Goal: Transaction & Acquisition: Obtain resource

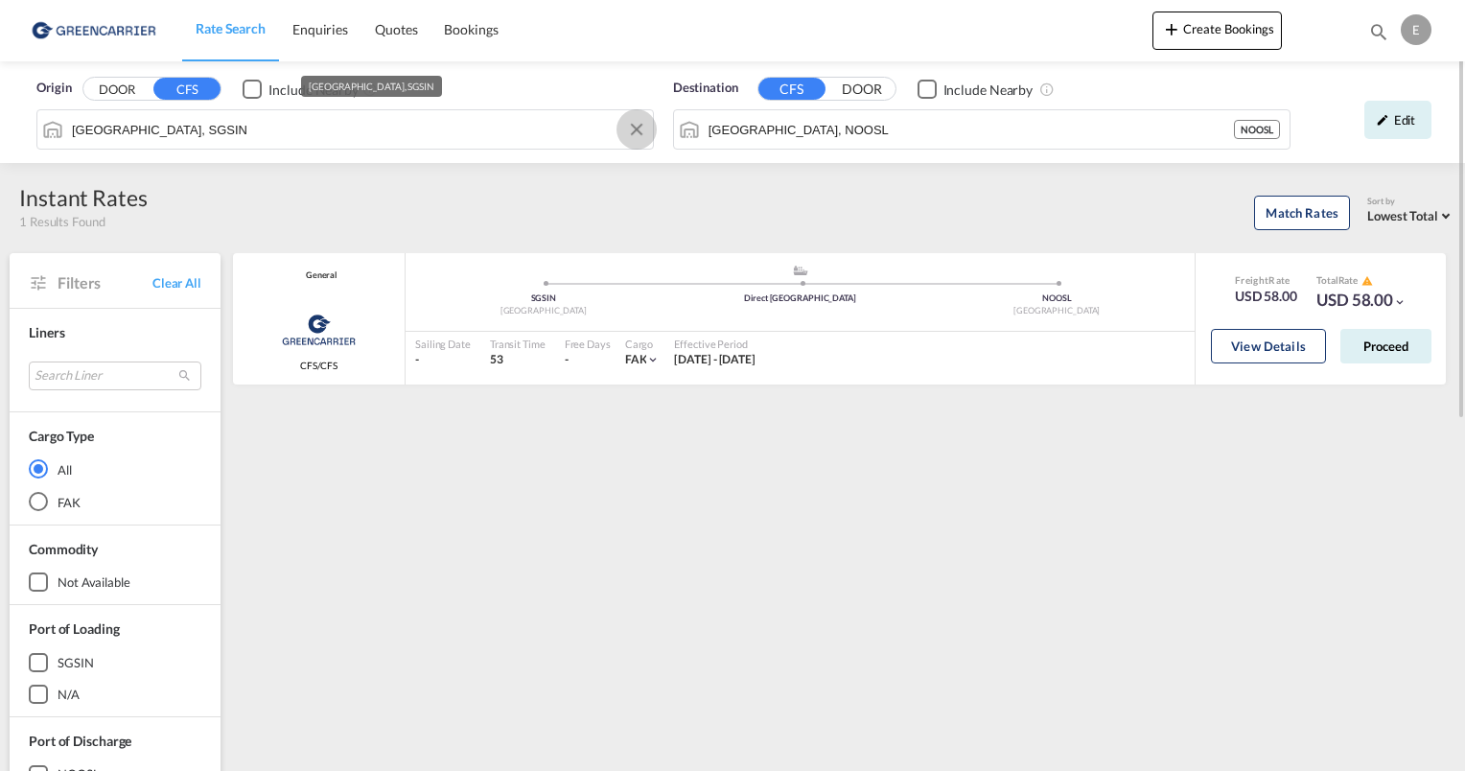
click at [631, 128] on button "Clear Input" at bounding box center [636, 129] width 29 height 29
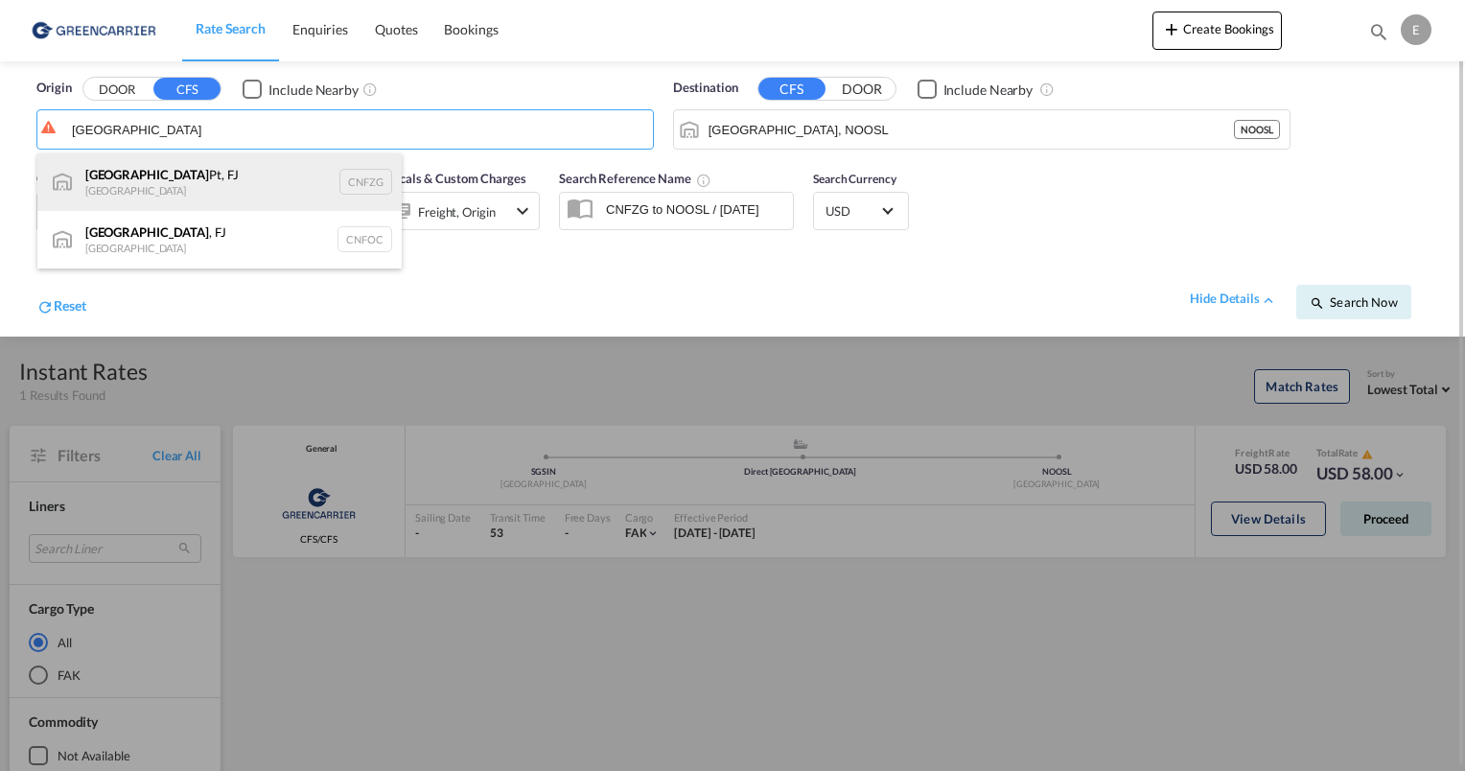
click at [215, 185] on div "Fuzhou Pt, FJ China CNFZG" at bounding box center [219, 182] width 364 height 58
type input "Fuzhou Pt, FJ, CNFZG"
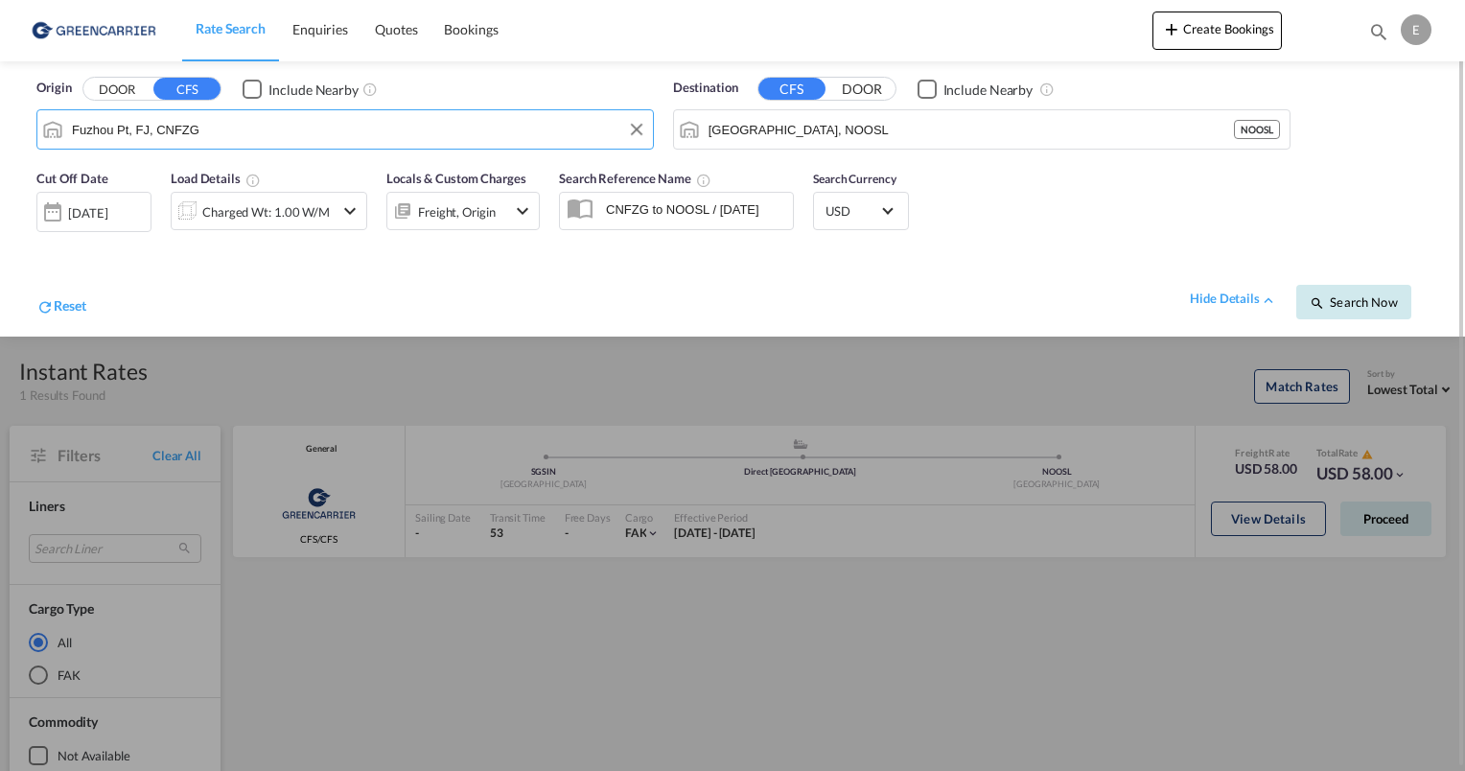
click at [1361, 298] on span "Search Now" at bounding box center [1353, 301] width 87 height 15
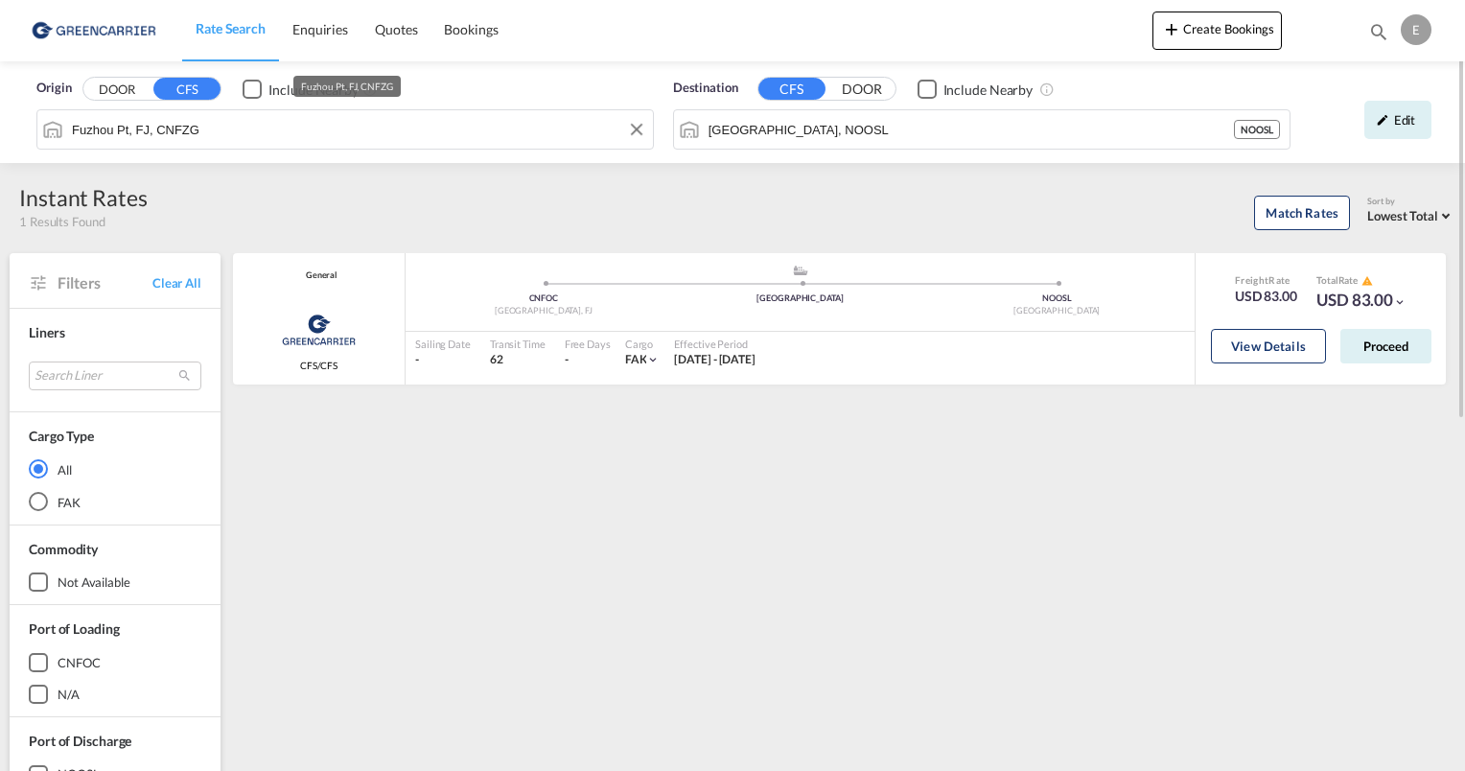
click at [417, 134] on div "Origin DOOR CFS Include Nearby Fuzhou Pt, FJ, CNFZG Destination CFS DOOR Includ…" at bounding box center [732, 112] width 1465 height 102
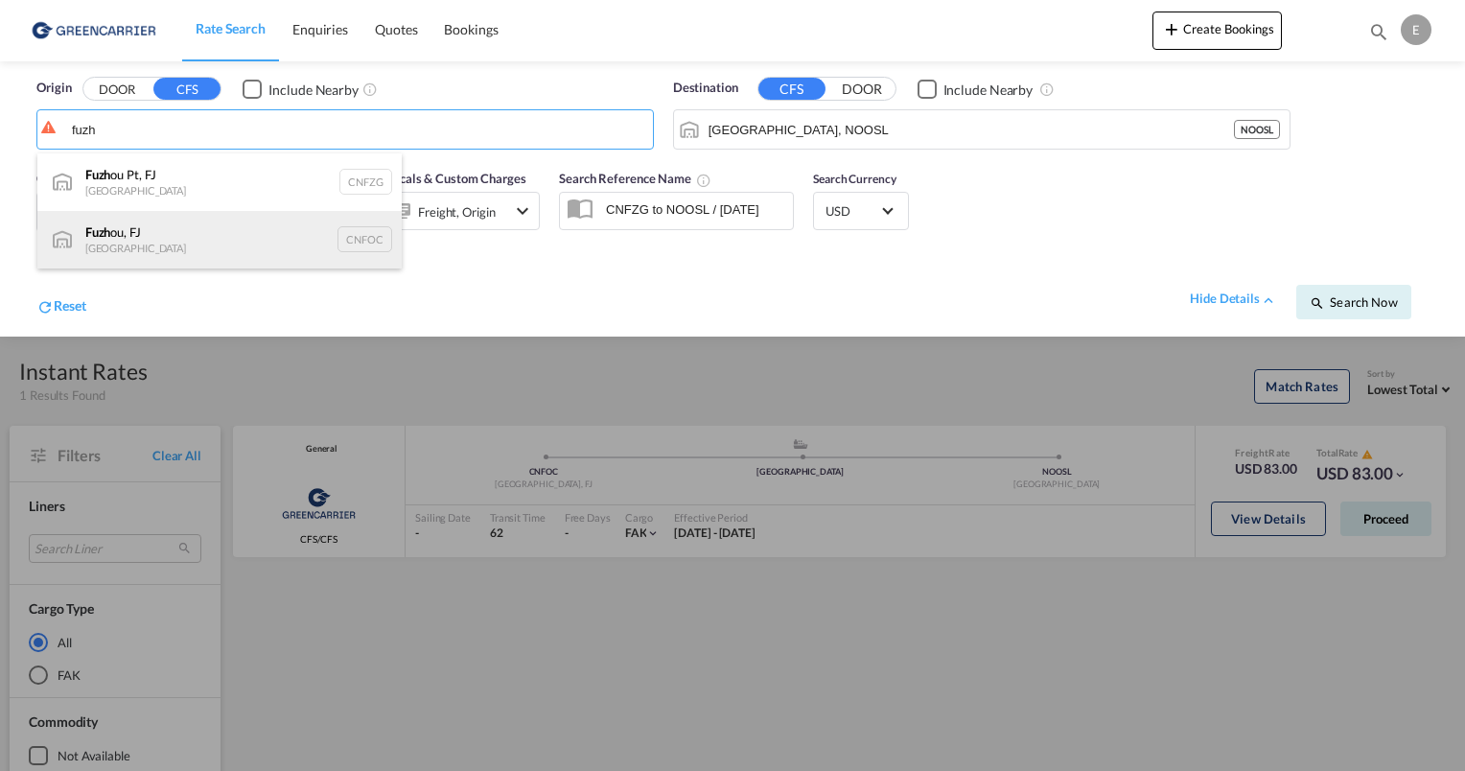
click at [262, 230] on div "Fuzh ou, FJ China CNFOC" at bounding box center [219, 240] width 364 height 58
type input "[GEOGRAPHIC_DATA], FJ, CNFOC"
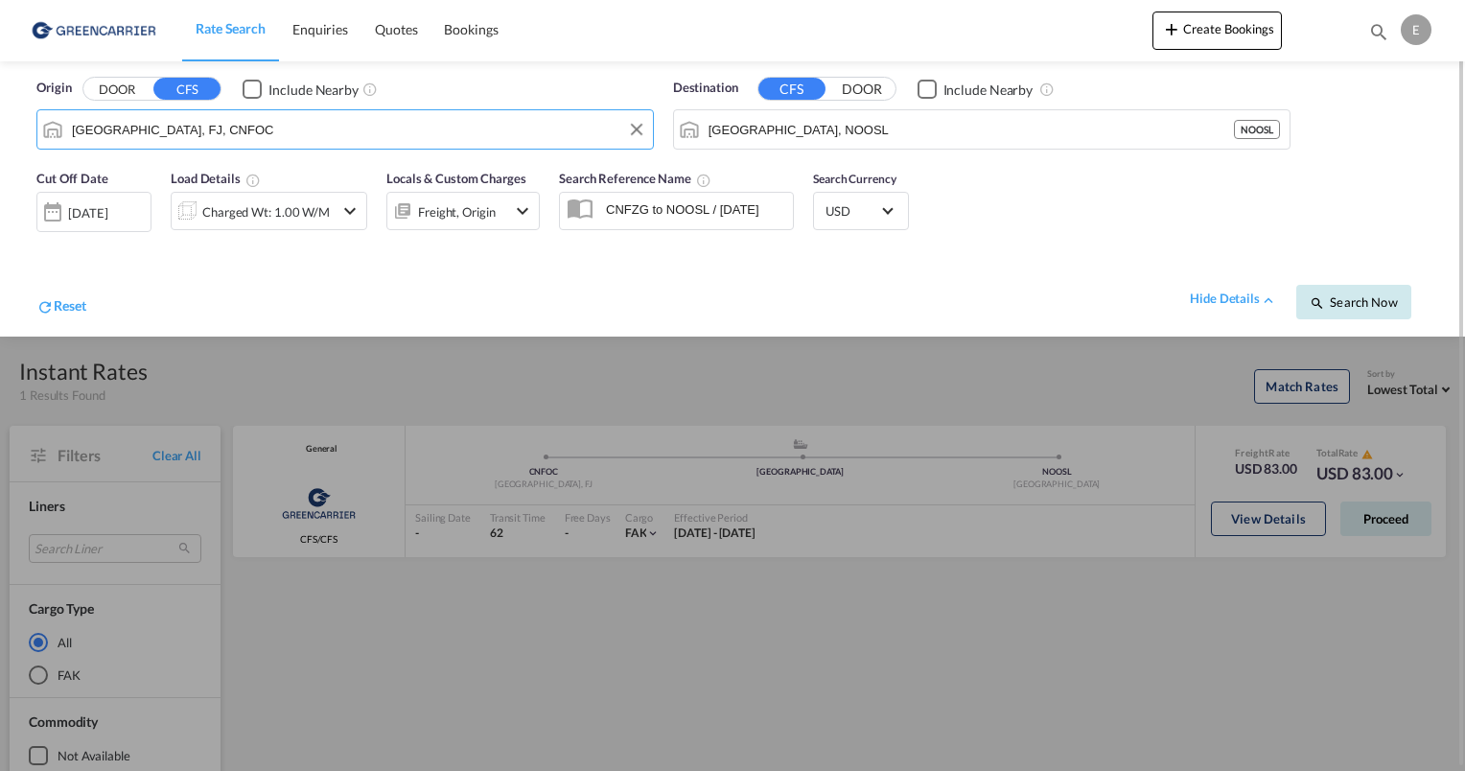
click at [1361, 298] on span "Search Now" at bounding box center [1353, 301] width 87 height 15
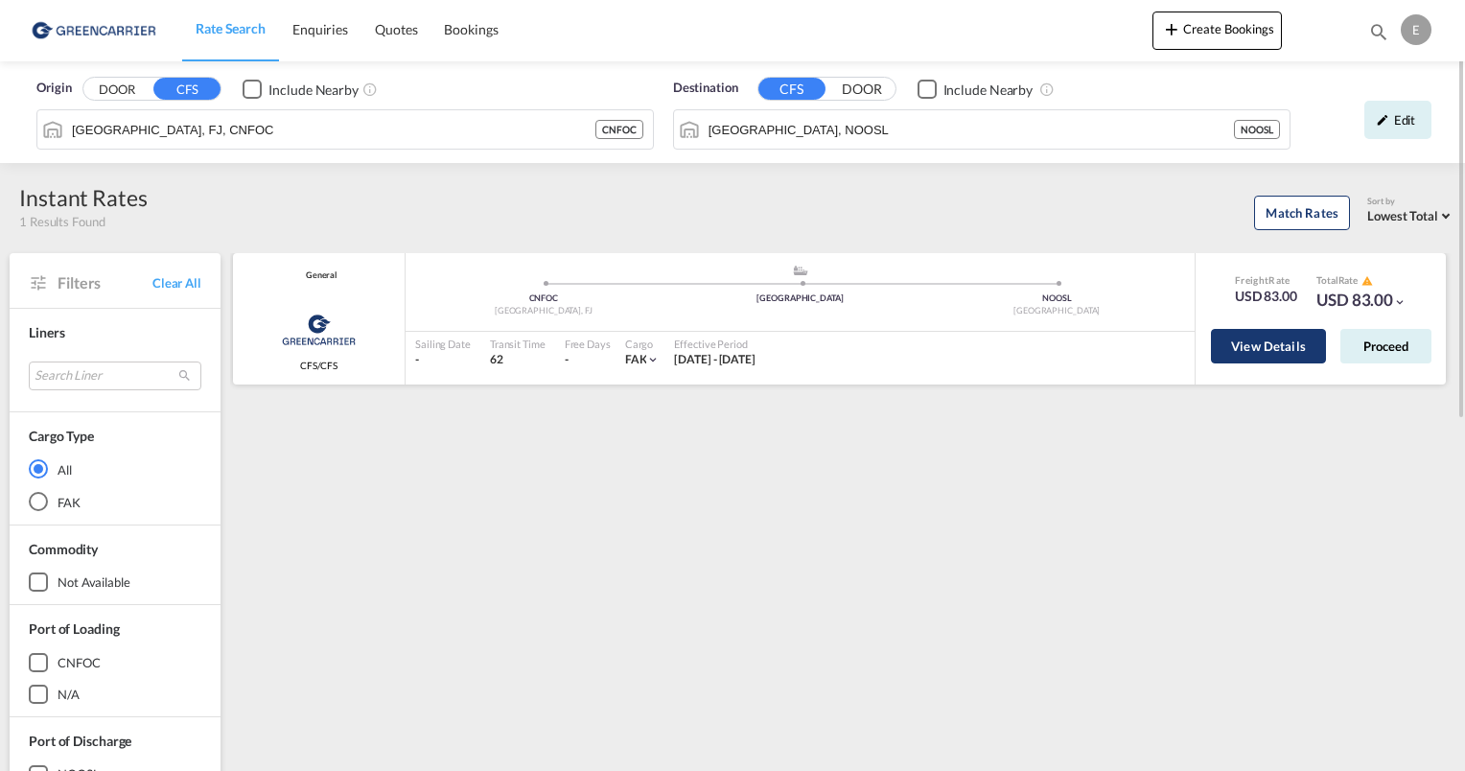
click at [1263, 338] on button "View Details" at bounding box center [1268, 346] width 115 height 35
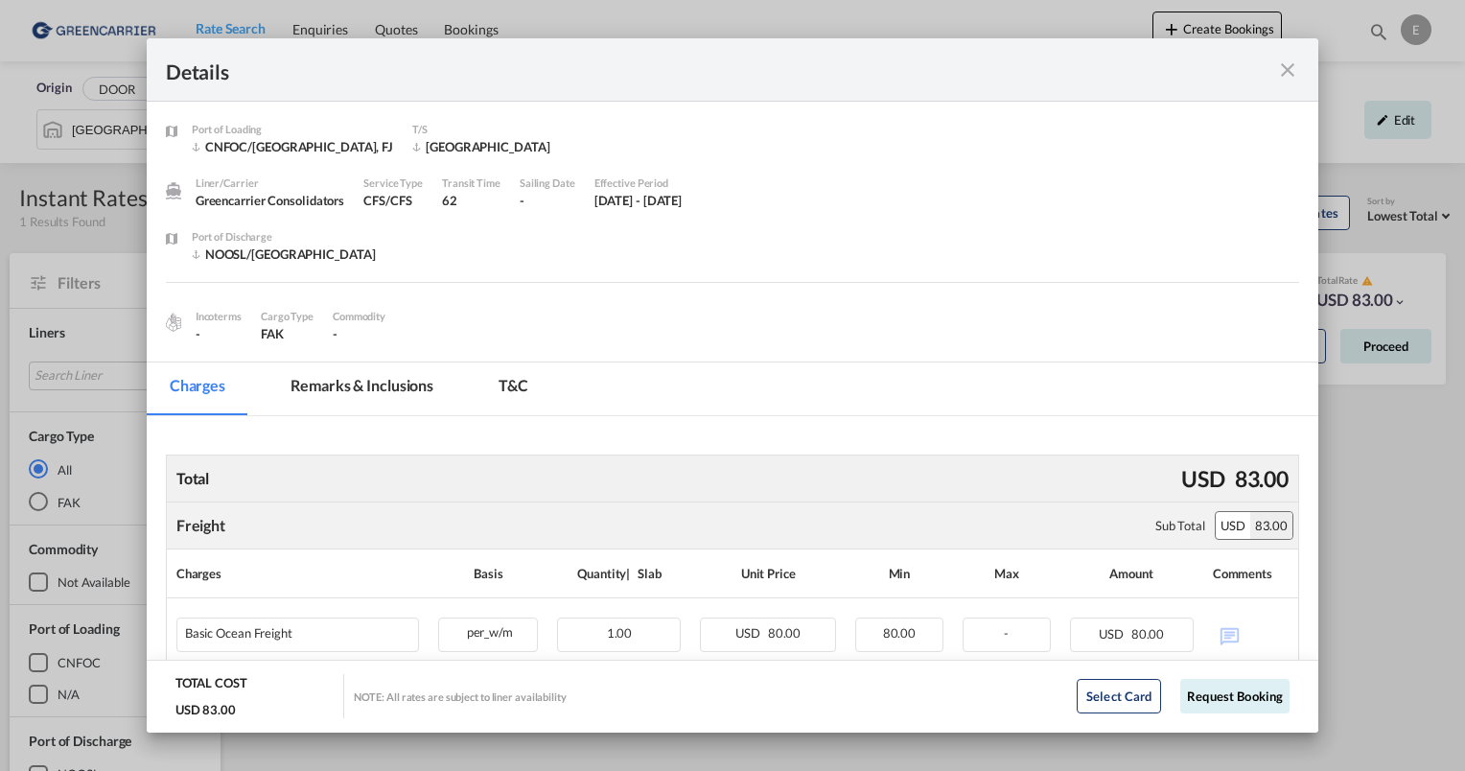
scroll to position [102, 0]
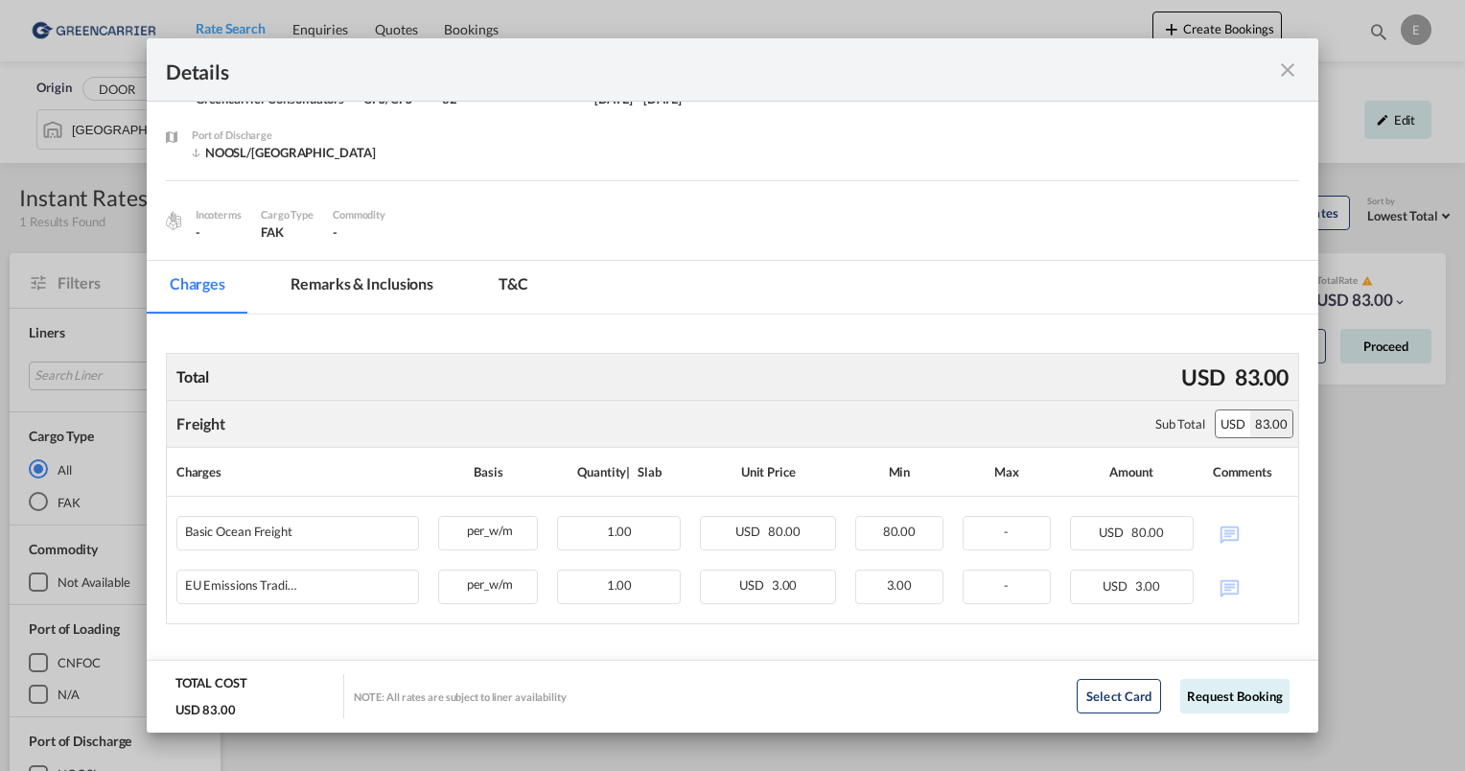
click at [368, 285] on md-tab-item "Remarks & Inclusions" at bounding box center [361, 287] width 189 height 53
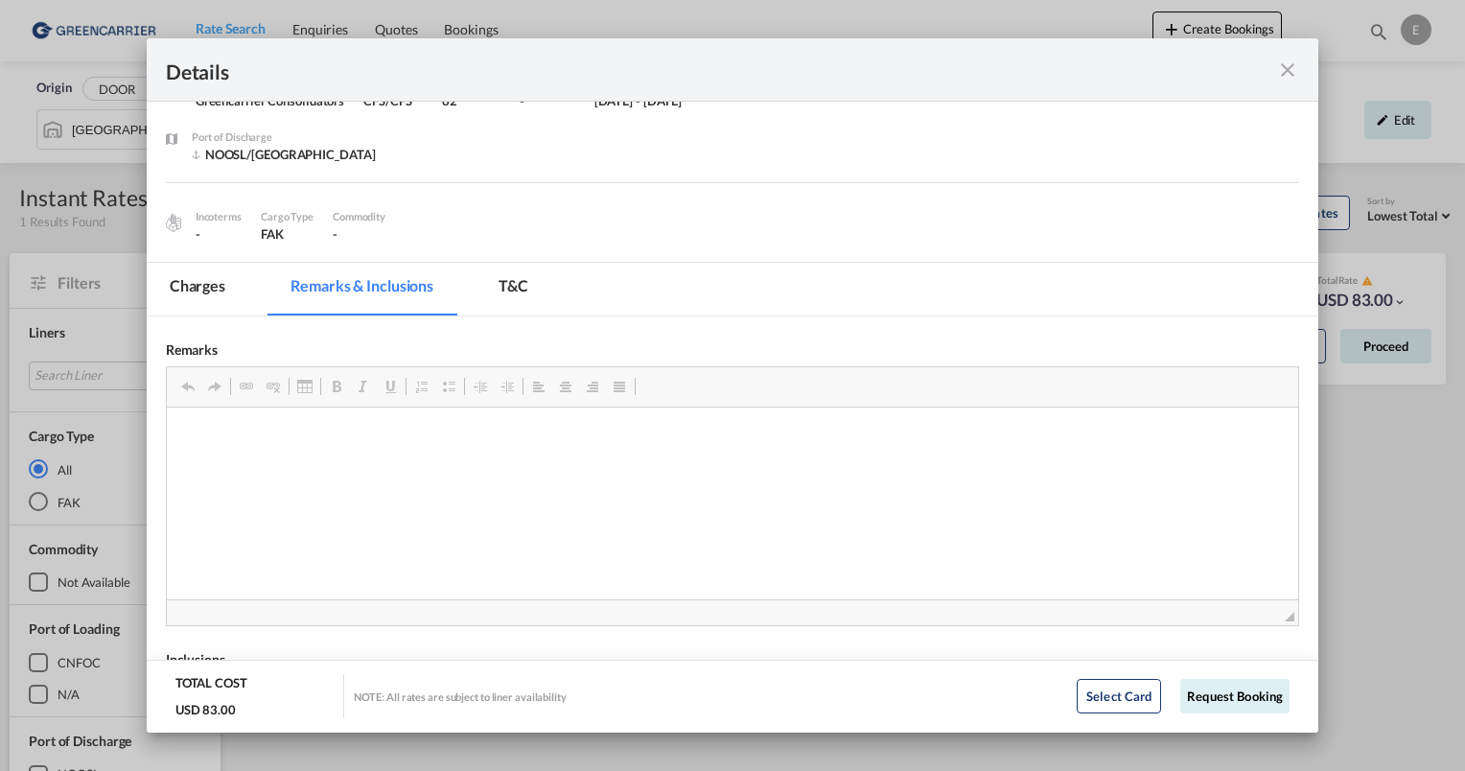
scroll to position [0, 0]
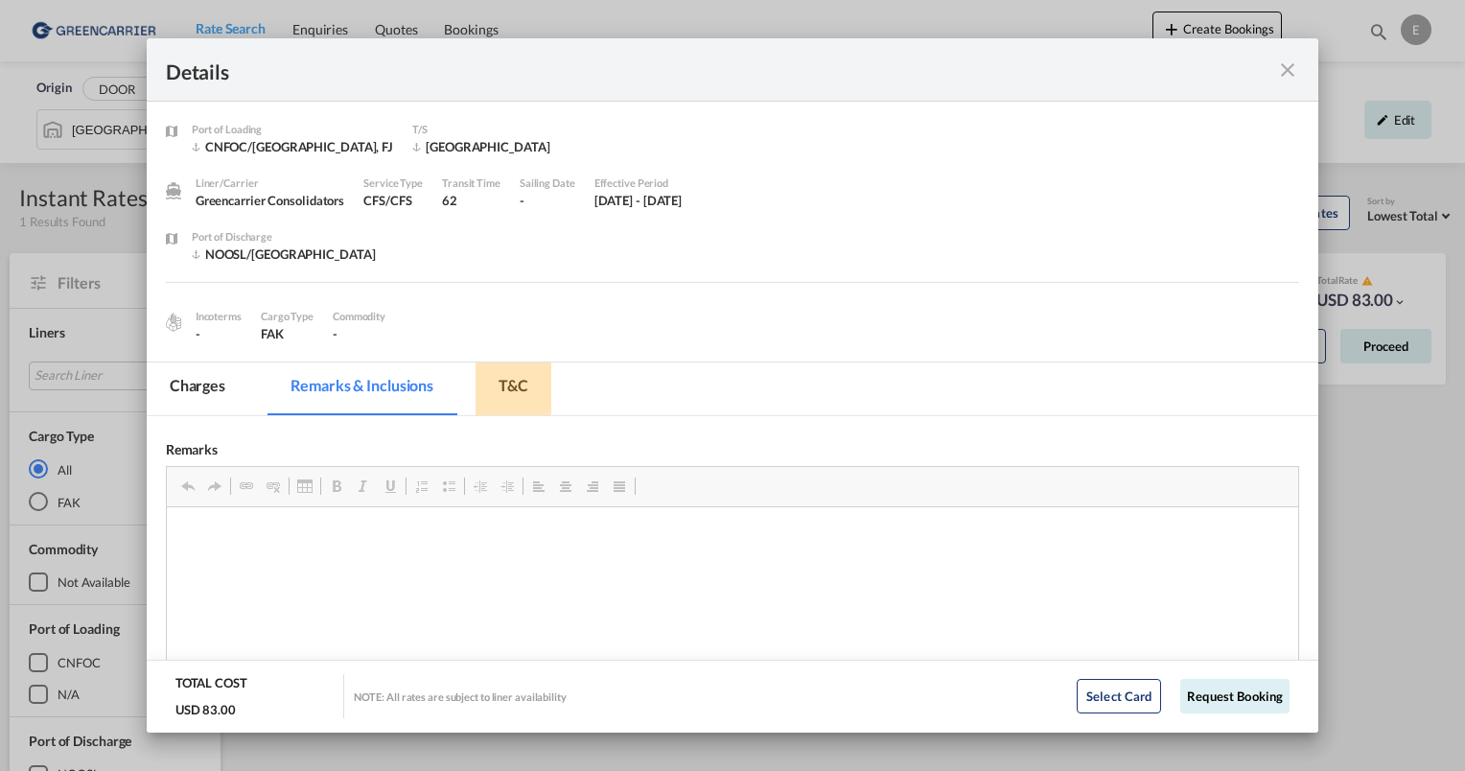
click at [510, 379] on md-tab-item "T&C" at bounding box center [514, 388] width 76 height 53
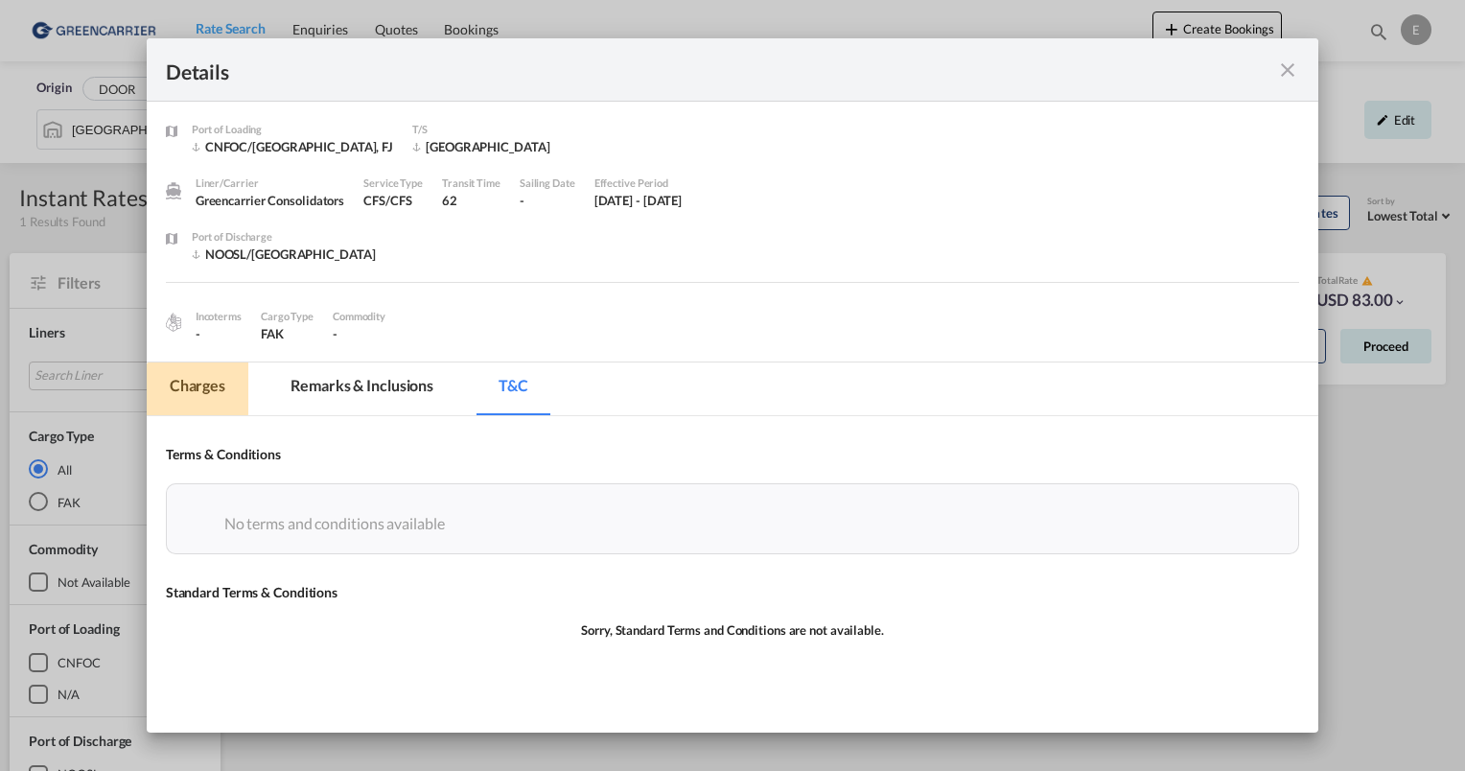
click at [166, 380] on md-tab-item "Charges" at bounding box center [198, 388] width 102 height 53
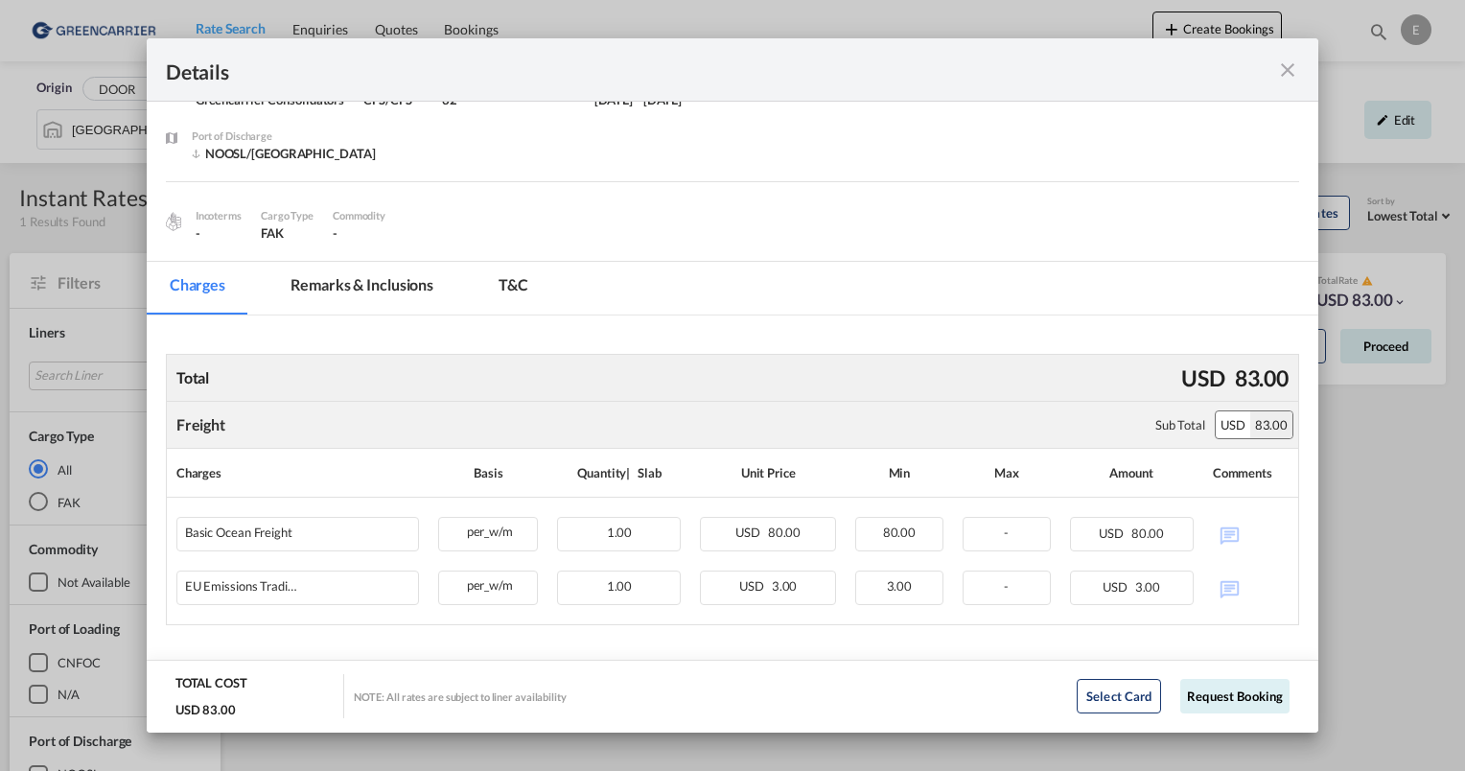
scroll to position [102, 0]
click at [1282, 73] on md-icon "icon-close fg-AAA8AD m-0 cursor" at bounding box center [1287, 69] width 23 height 23
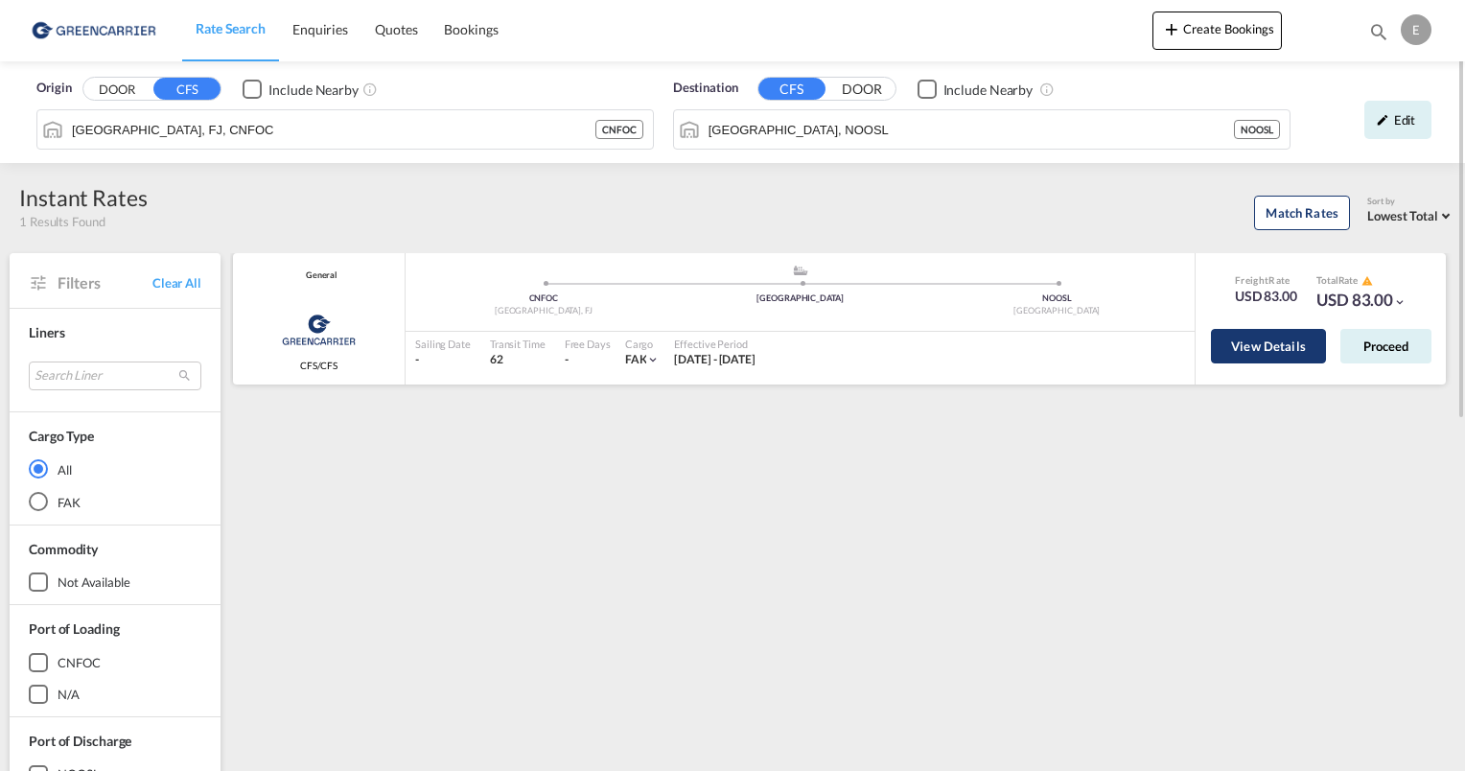
click at [1284, 350] on button "View Details" at bounding box center [1268, 346] width 115 height 35
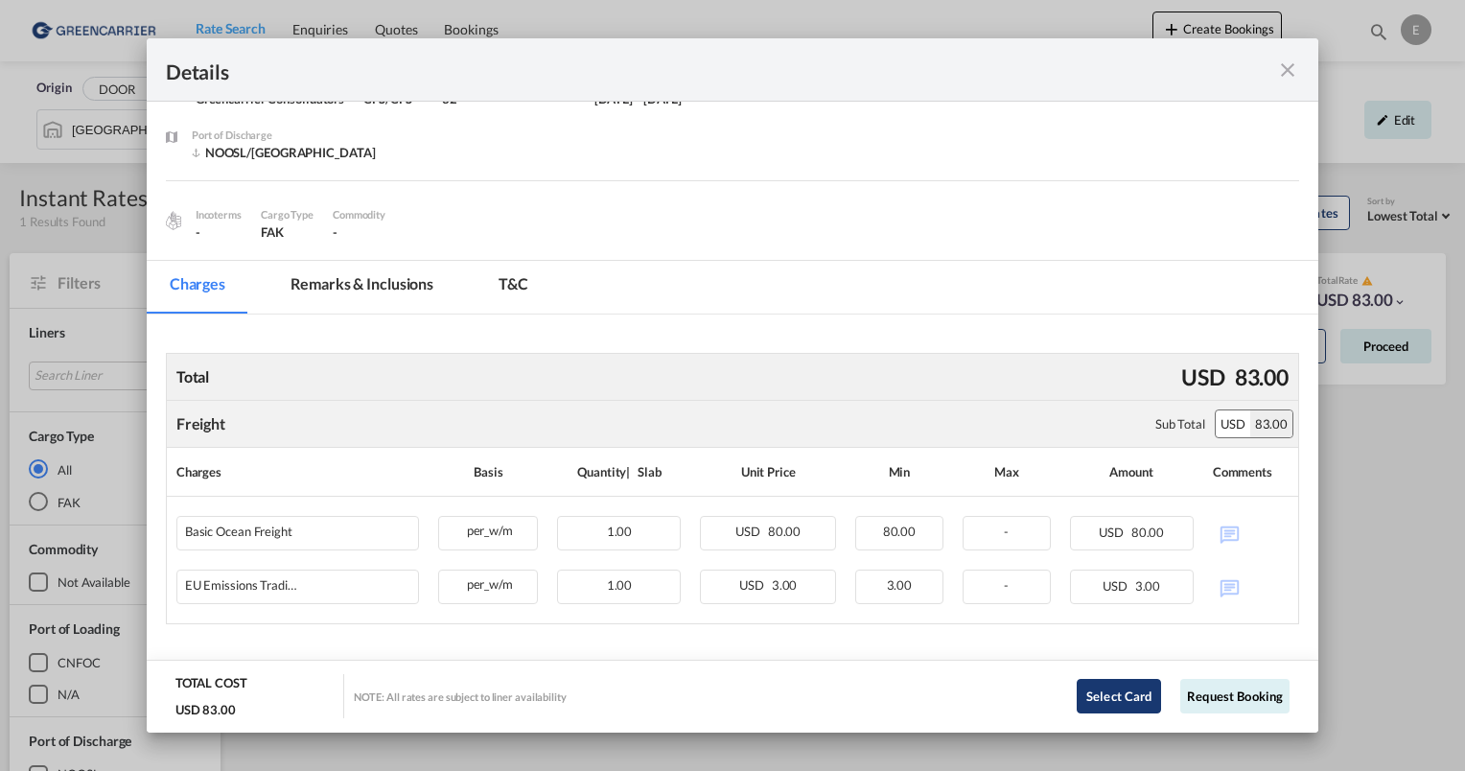
click at [1100, 696] on button "Select Card" at bounding box center [1119, 696] width 84 height 35
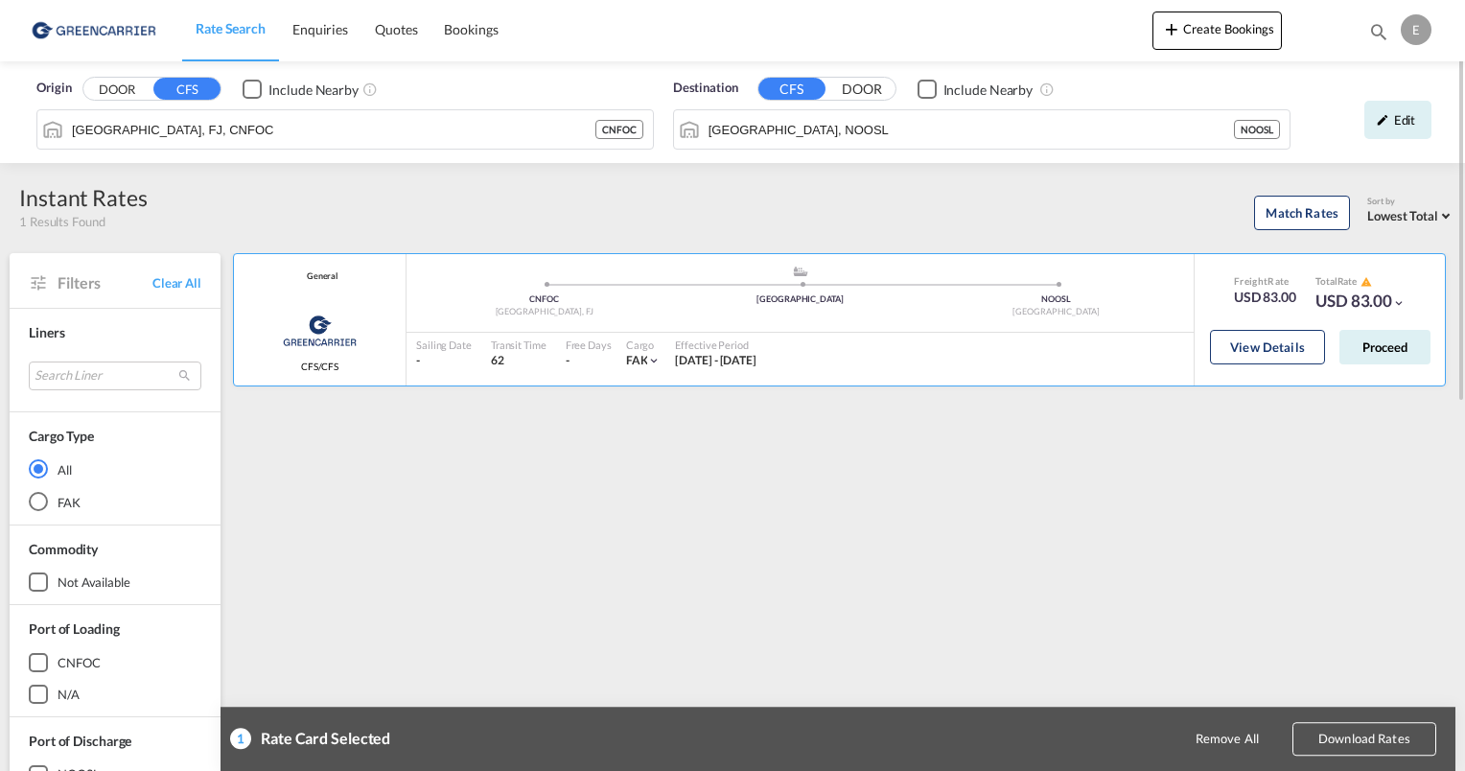
click at [1345, 741] on button "Download Rates" at bounding box center [1364, 739] width 144 height 34
click at [481, 138] on input "[GEOGRAPHIC_DATA], FJ, CNFOC" at bounding box center [357, 129] width 571 height 29
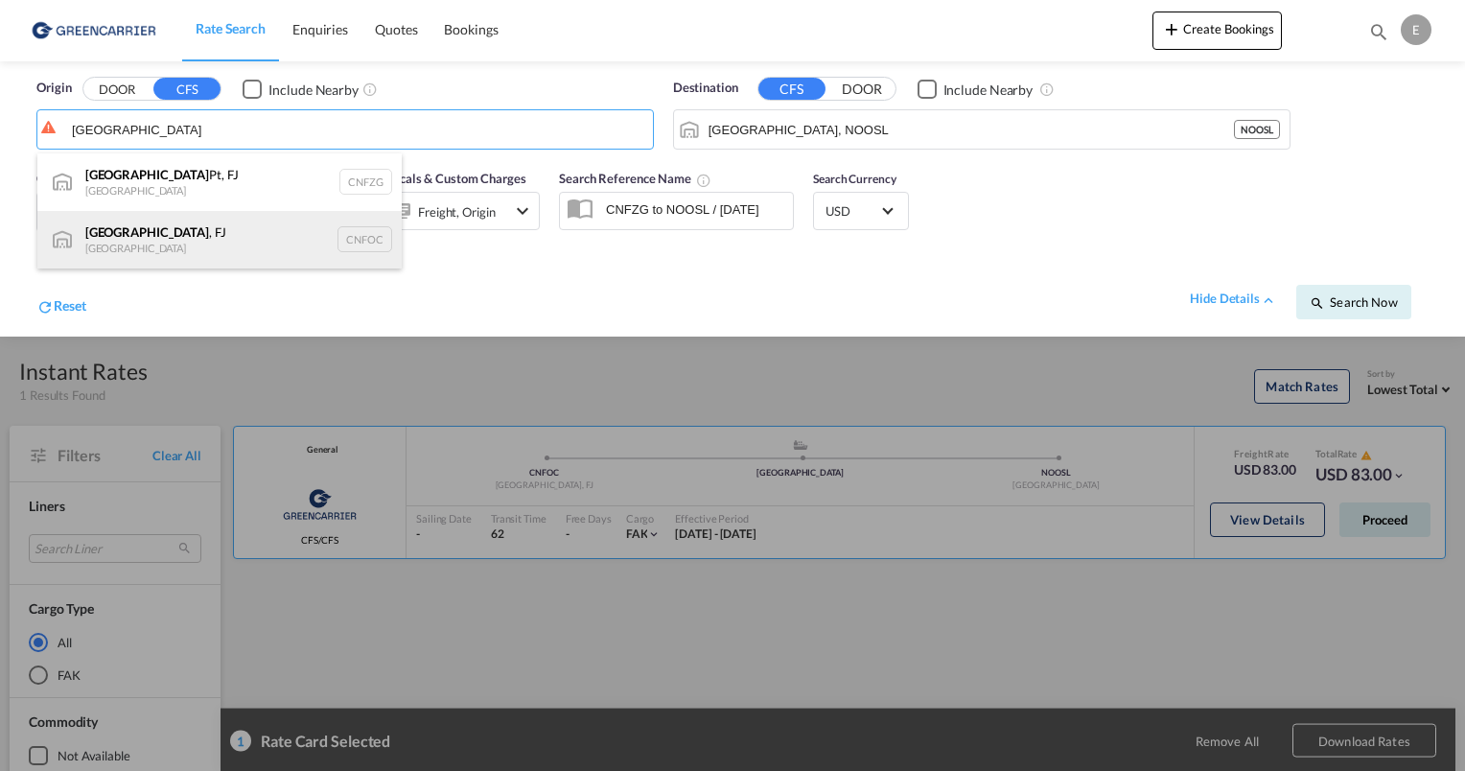
click at [203, 239] on div "[GEOGRAPHIC_DATA] , FJ China CNFOC" at bounding box center [219, 240] width 364 height 58
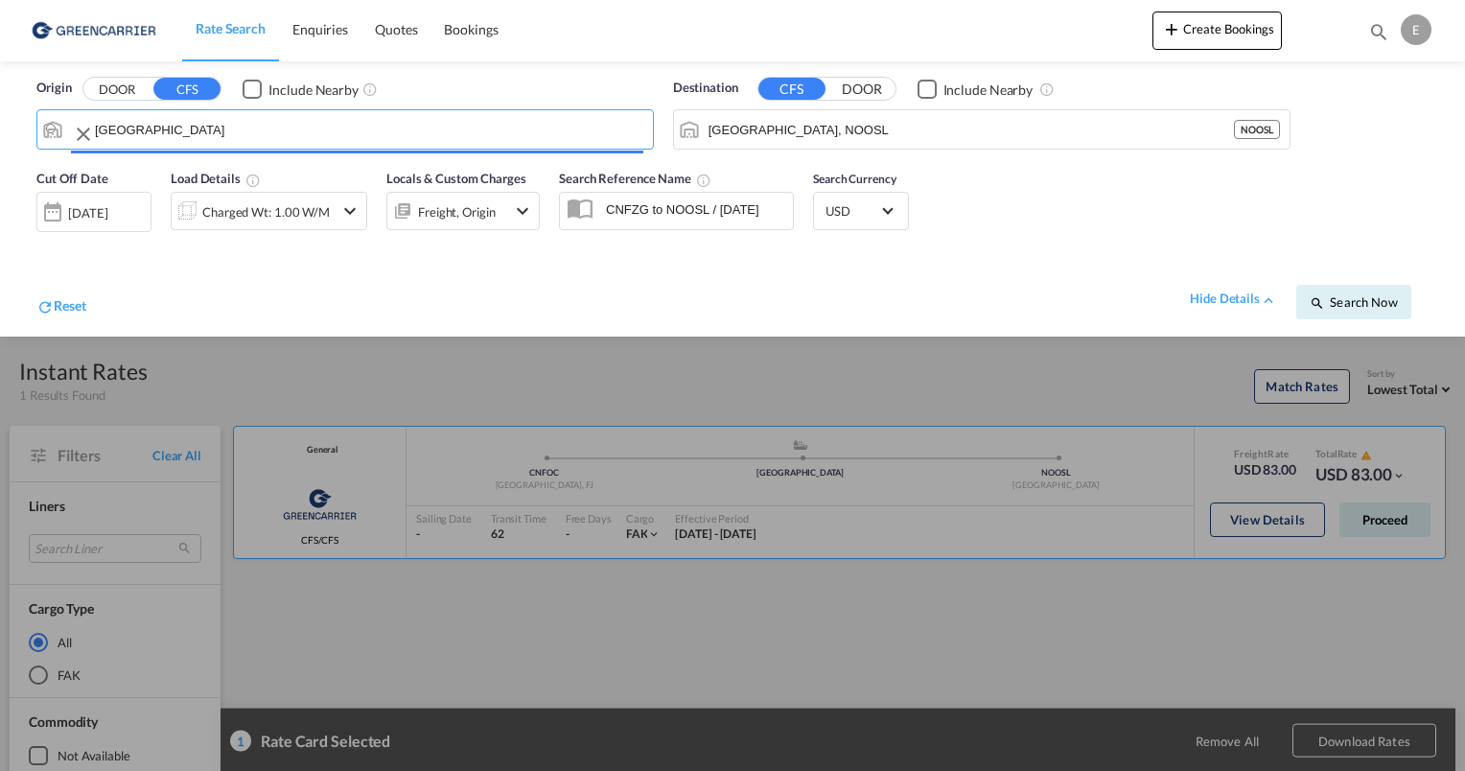
type input "[GEOGRAPHIC_DATA], FJ, CNFOC"
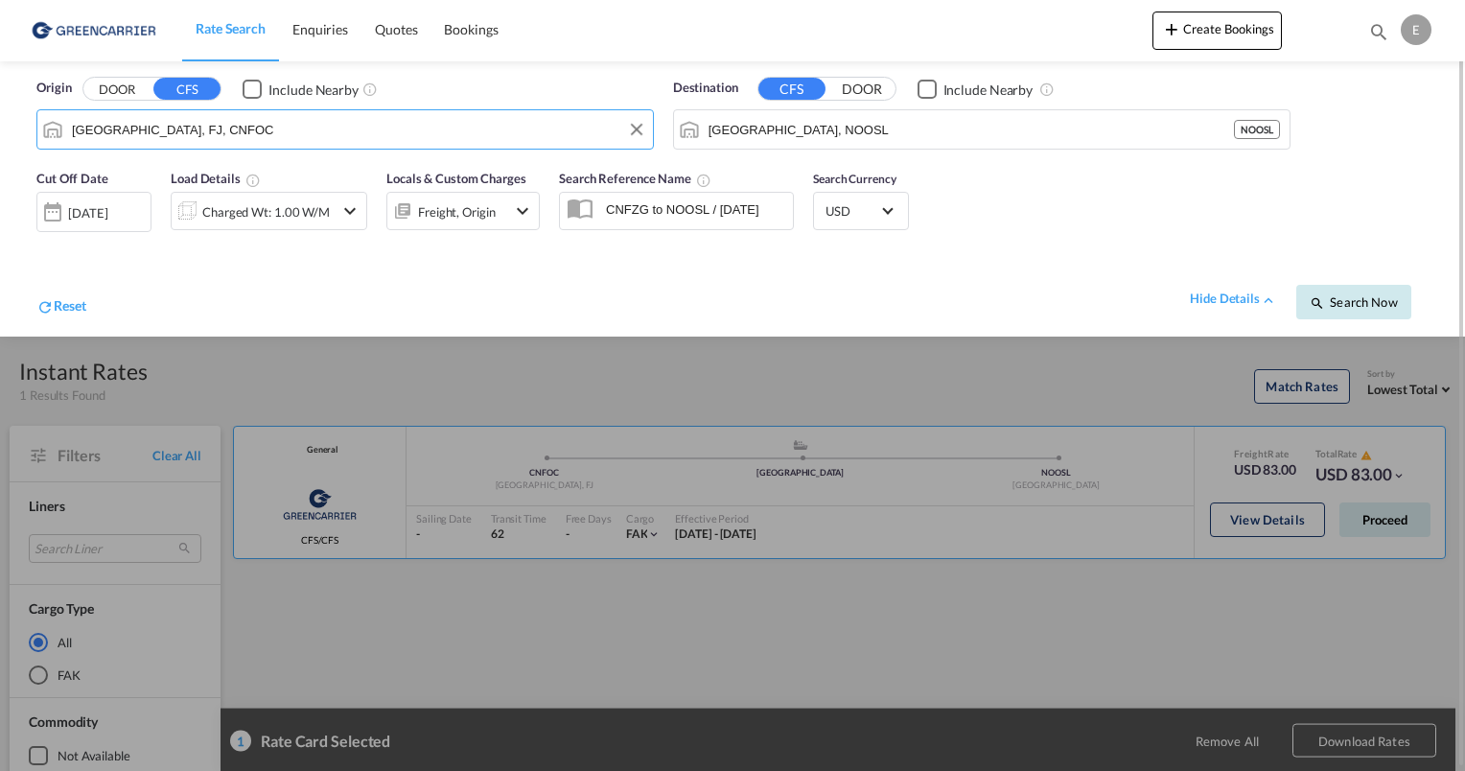
click at [1326, 295] on span "Search Now" at bounding box center [1353, 301] width 87 height 15
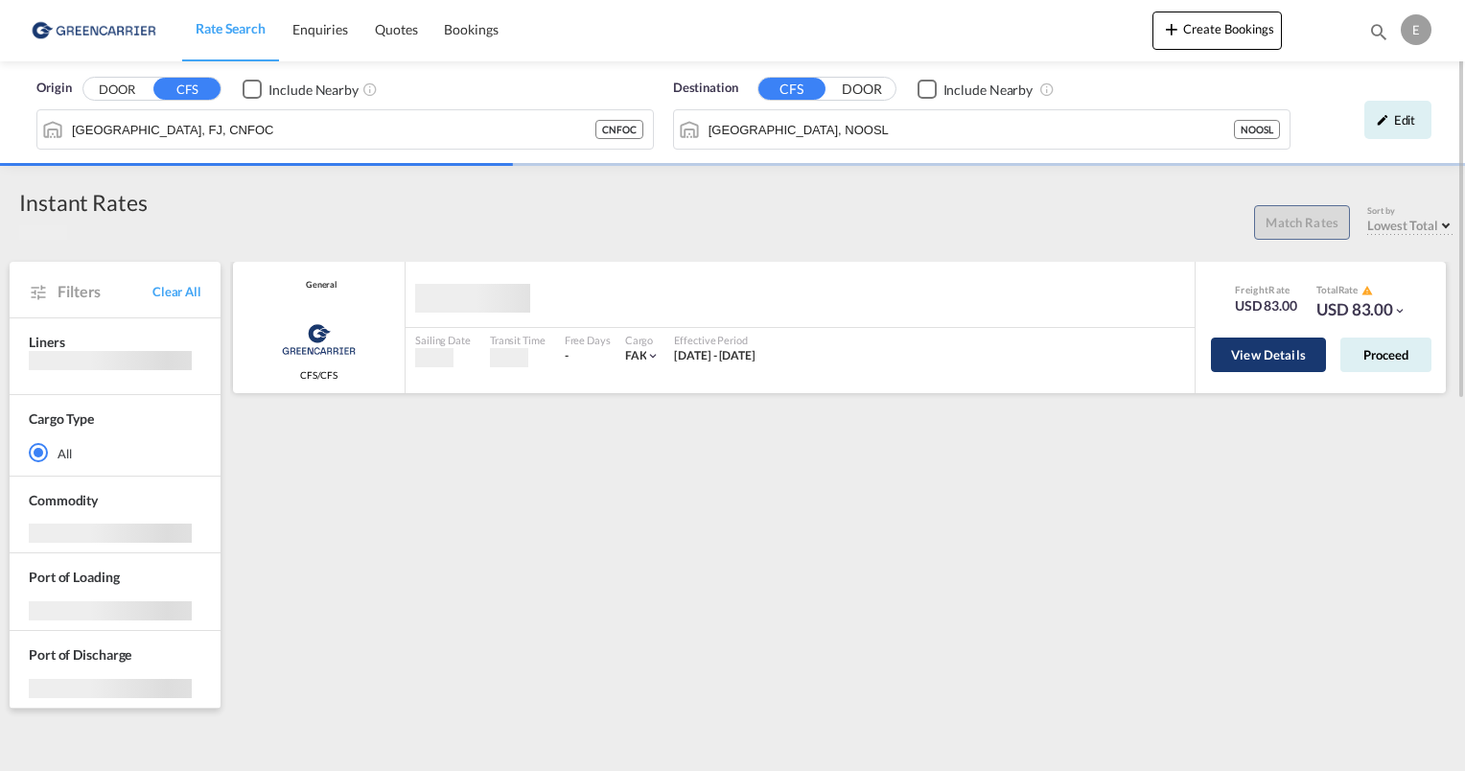
click at [1273, 355] on button "View Details" at bounding box center [1268, 354] width 115 height 35
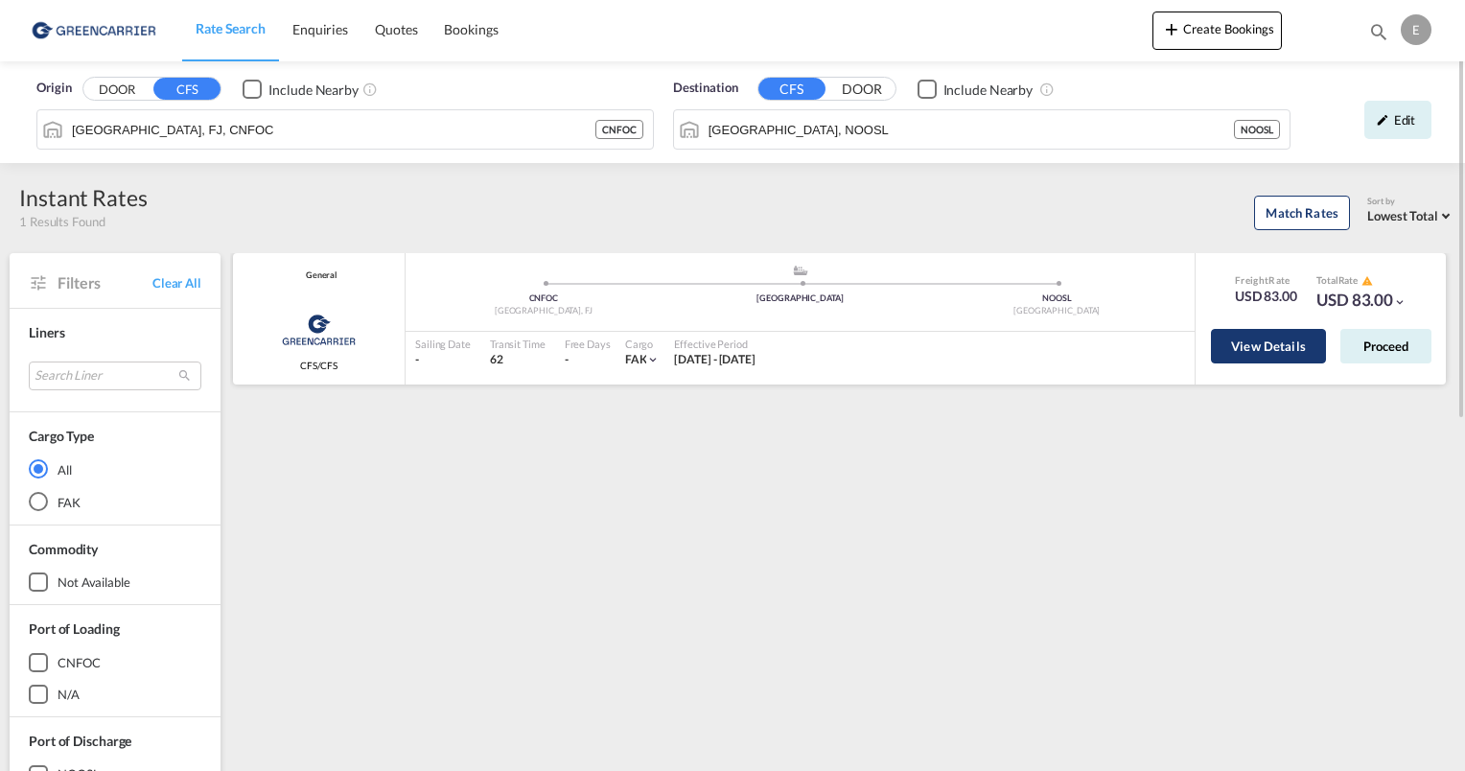
click at [1286, 353] on button "View Details" at bounding box center [1268, 346] width 115 height 35
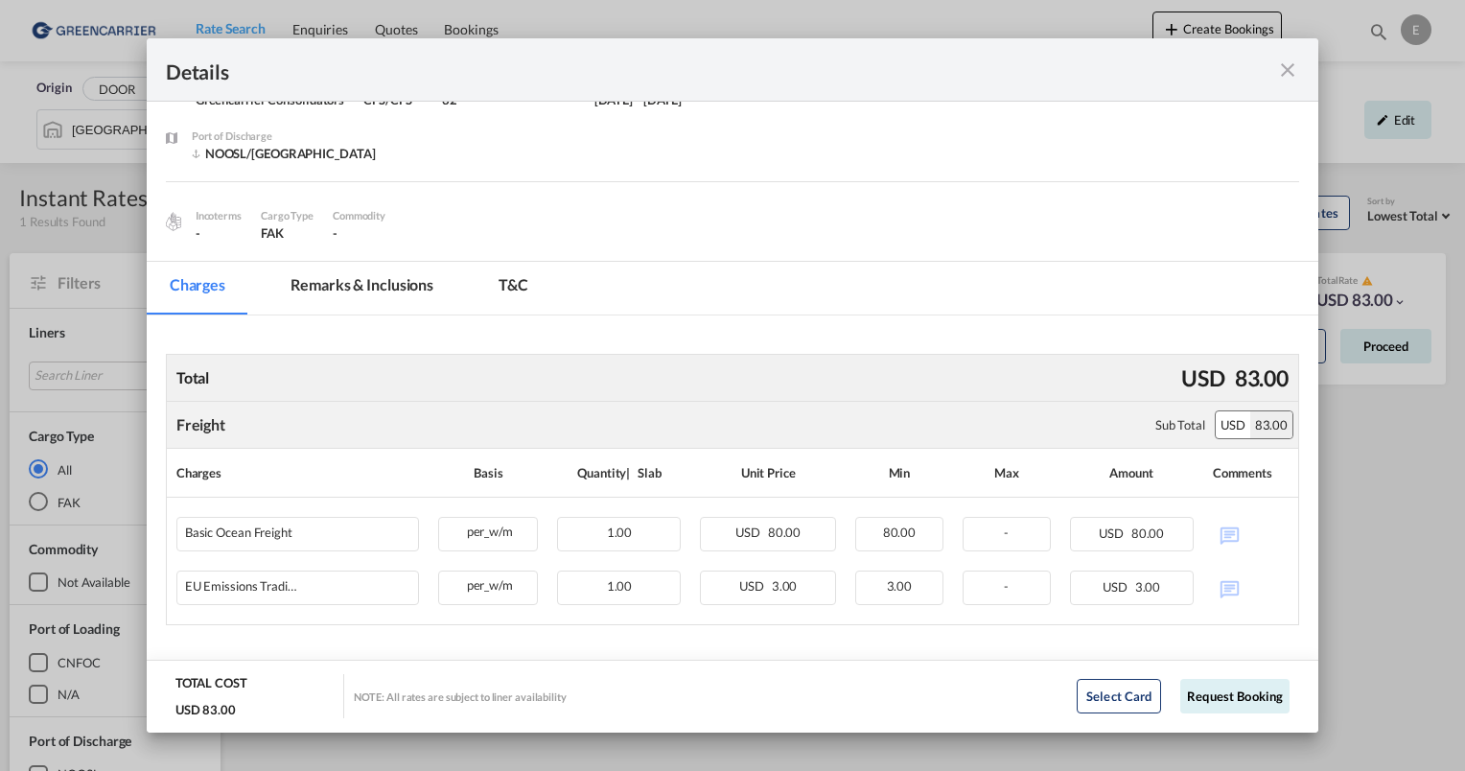
scroll to position [102, 0]
click at [1284, 69] on md-icon "icon-close fg-AAA8AD m-0 cursor" at bounding box center [1287, 69] width 23 height 23
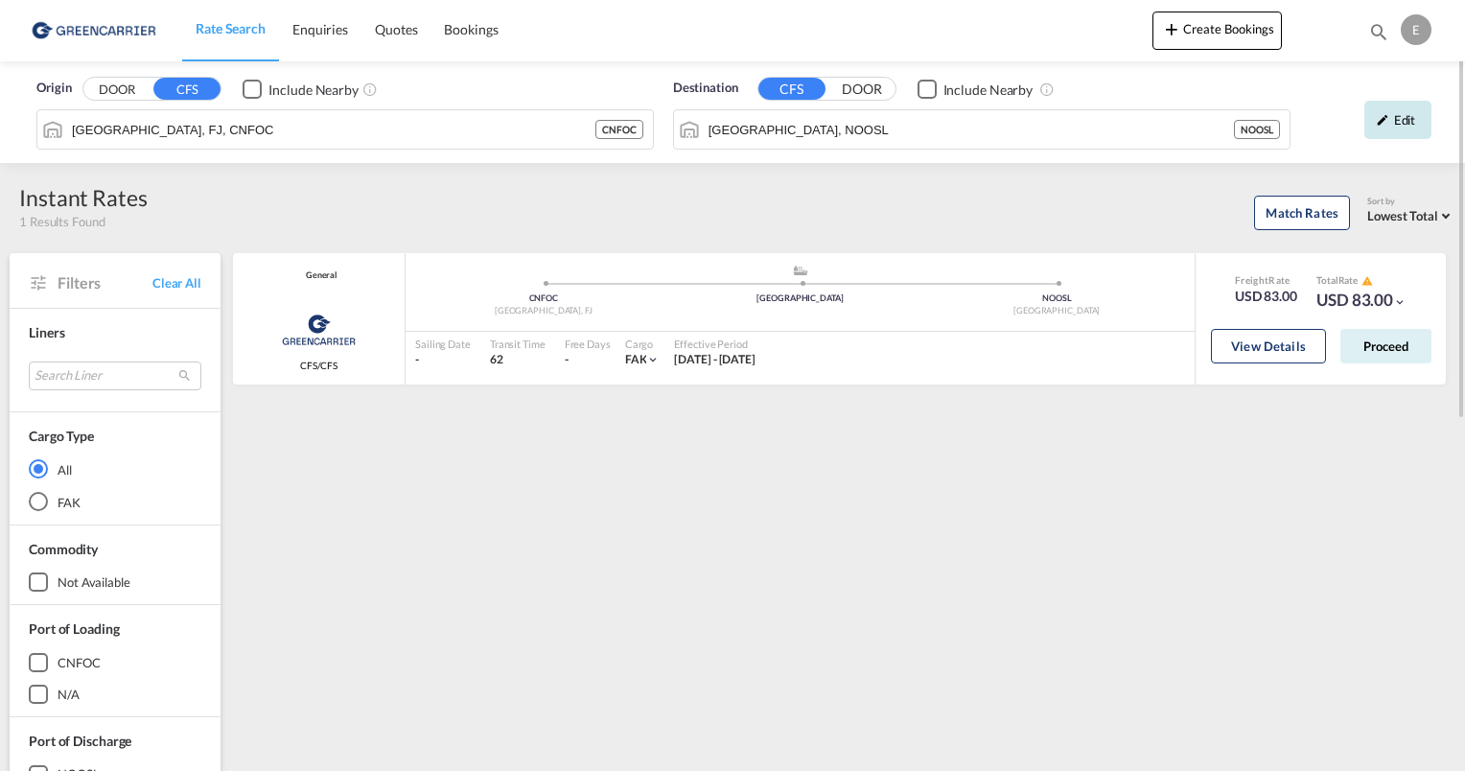
click at [1388, 122] on div "Edit" at bounding box center [1397, 120] width 67 height 38
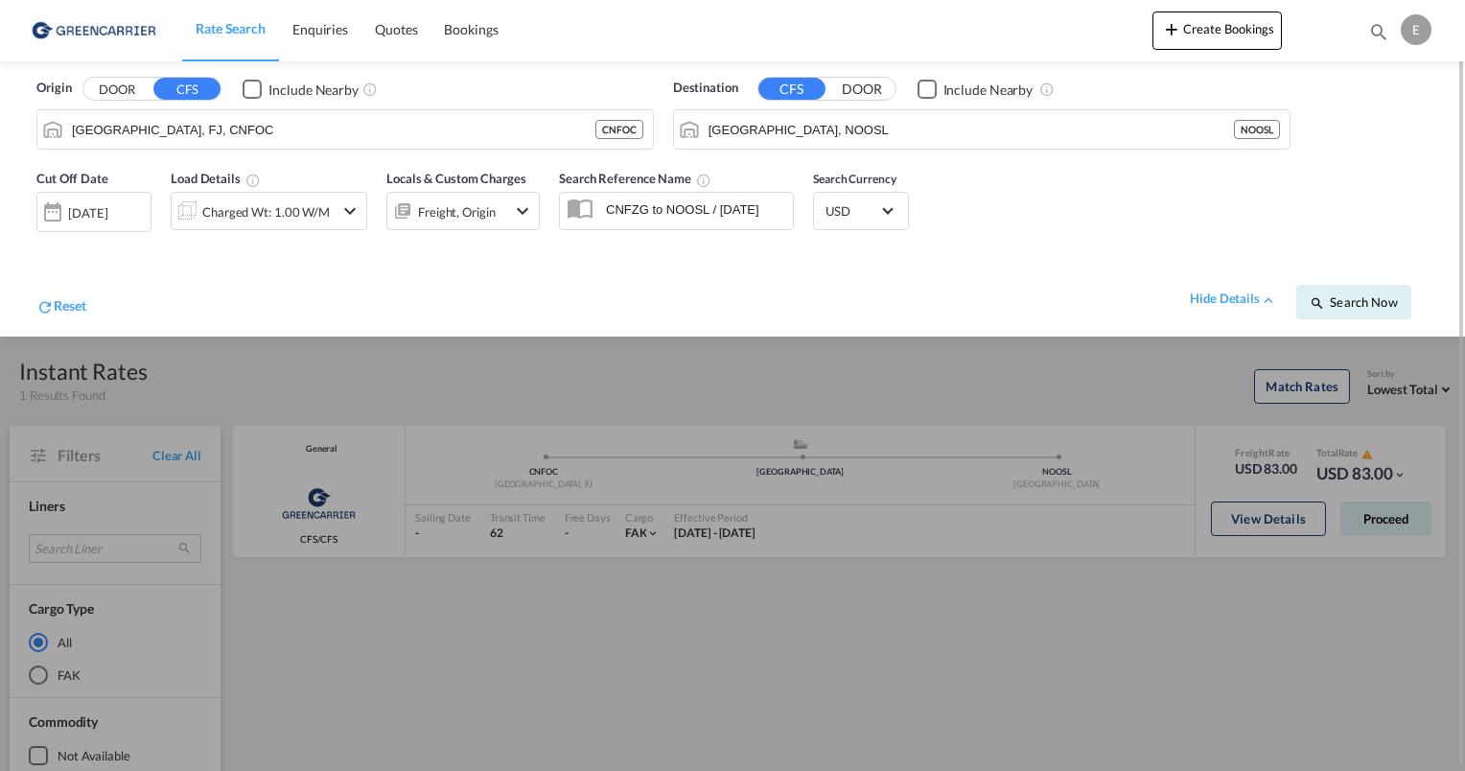
click at [523, 210] on md-icon "icon-chevron-down" at bounding box center [522, 210] width 23 height 23
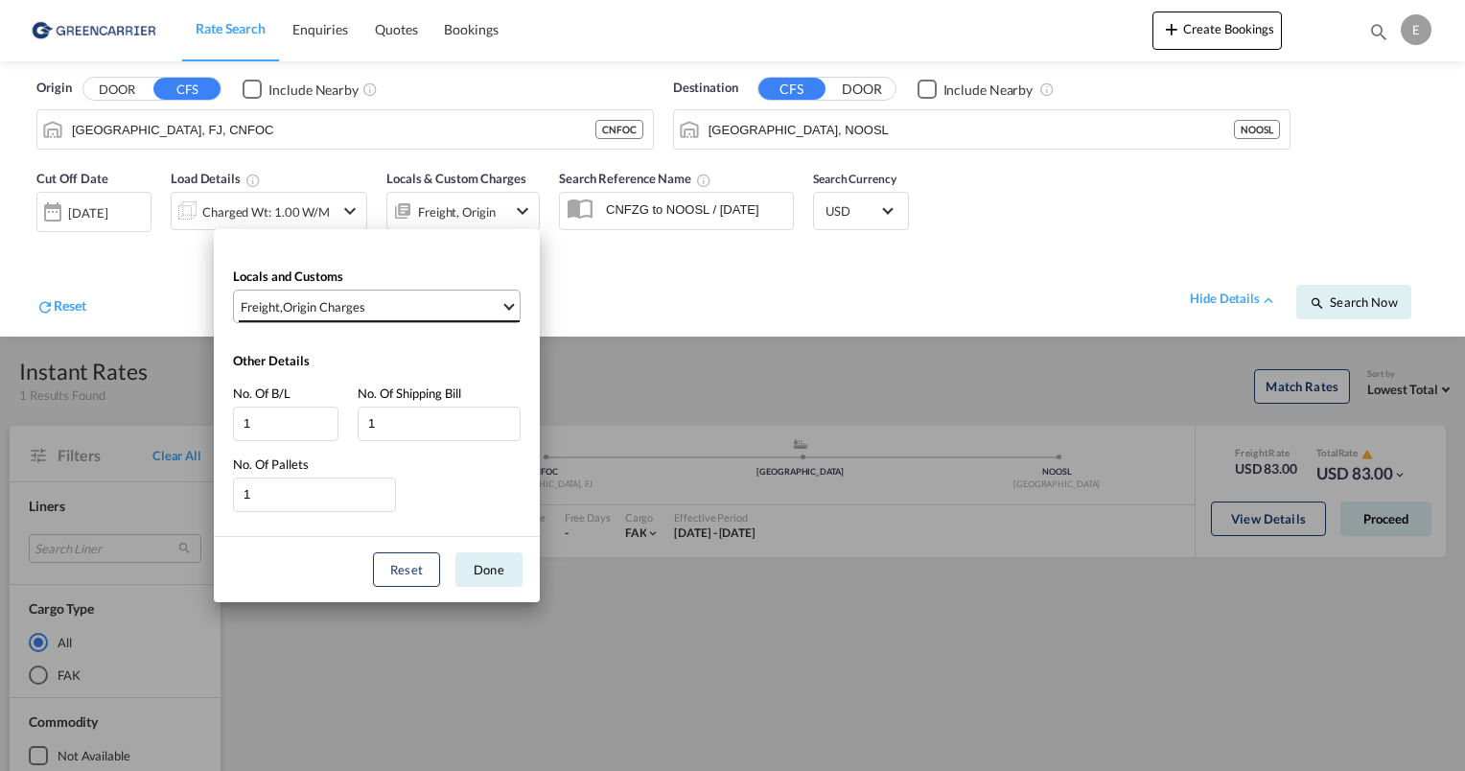
click at [485, 304] on span "Freight , Origin Charges" at bounding box center [371, 306] width 260 height 17
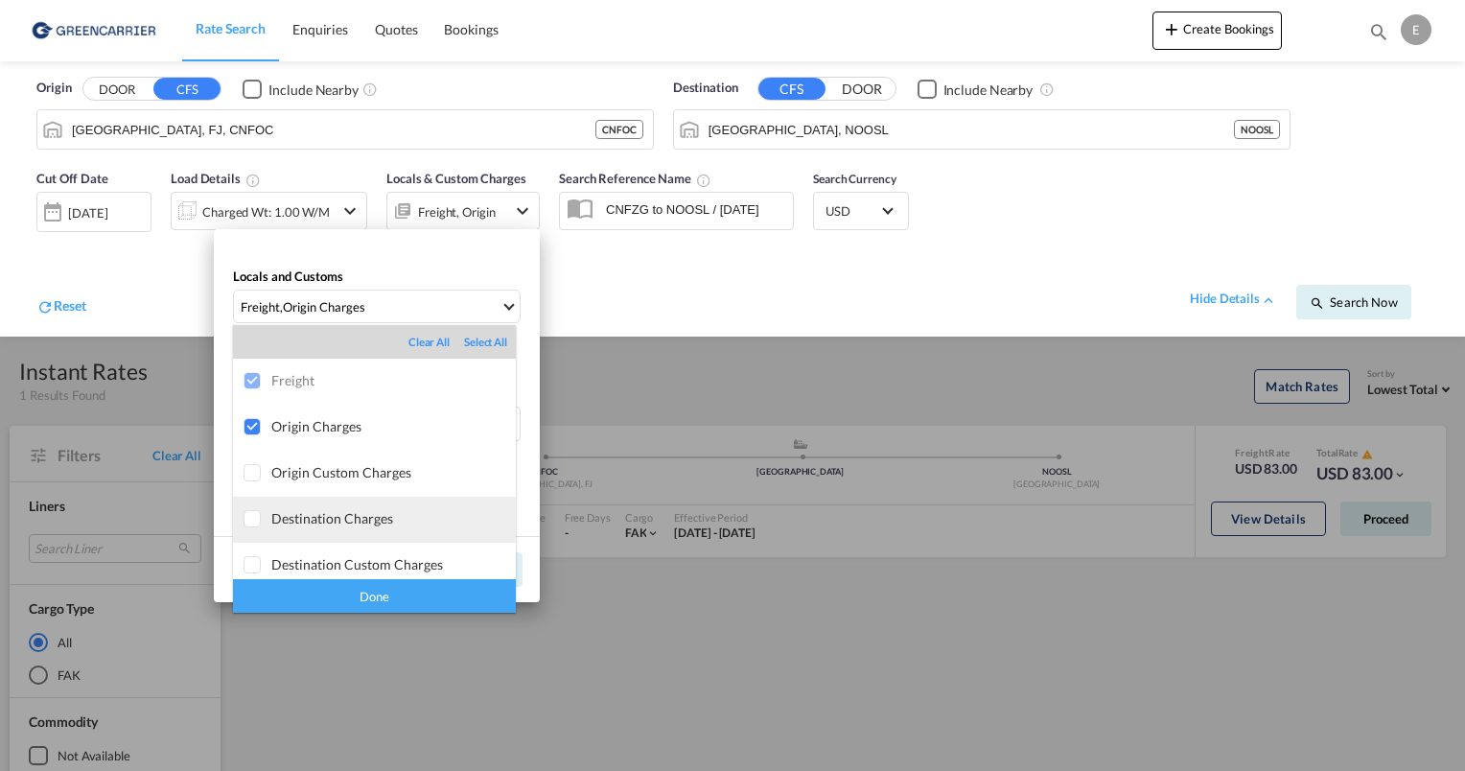
click at [257, 518] on div at bounding box center [253, 519] width 19 height 19
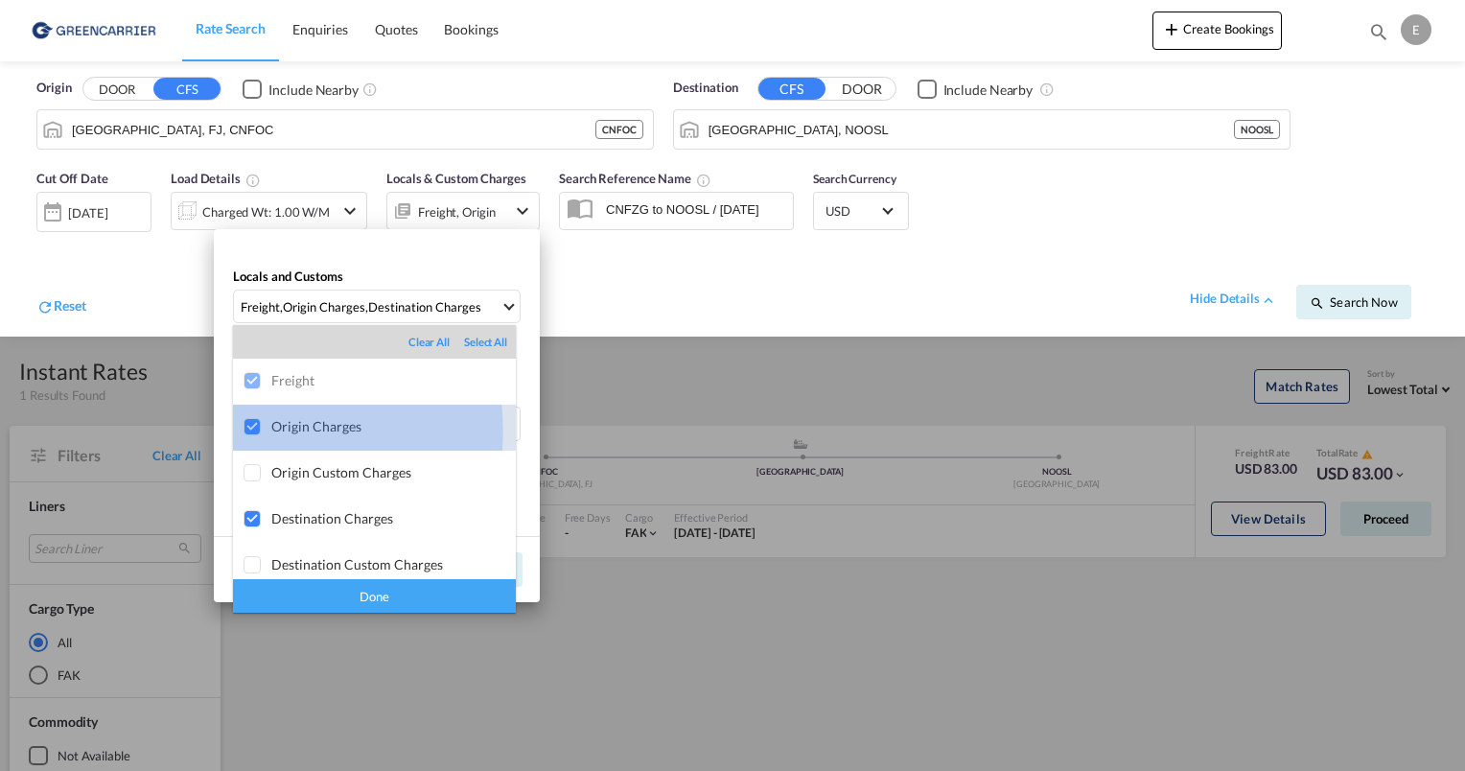
click at [250, 430] on div at bounding box center [253, 427] width 19 height 19
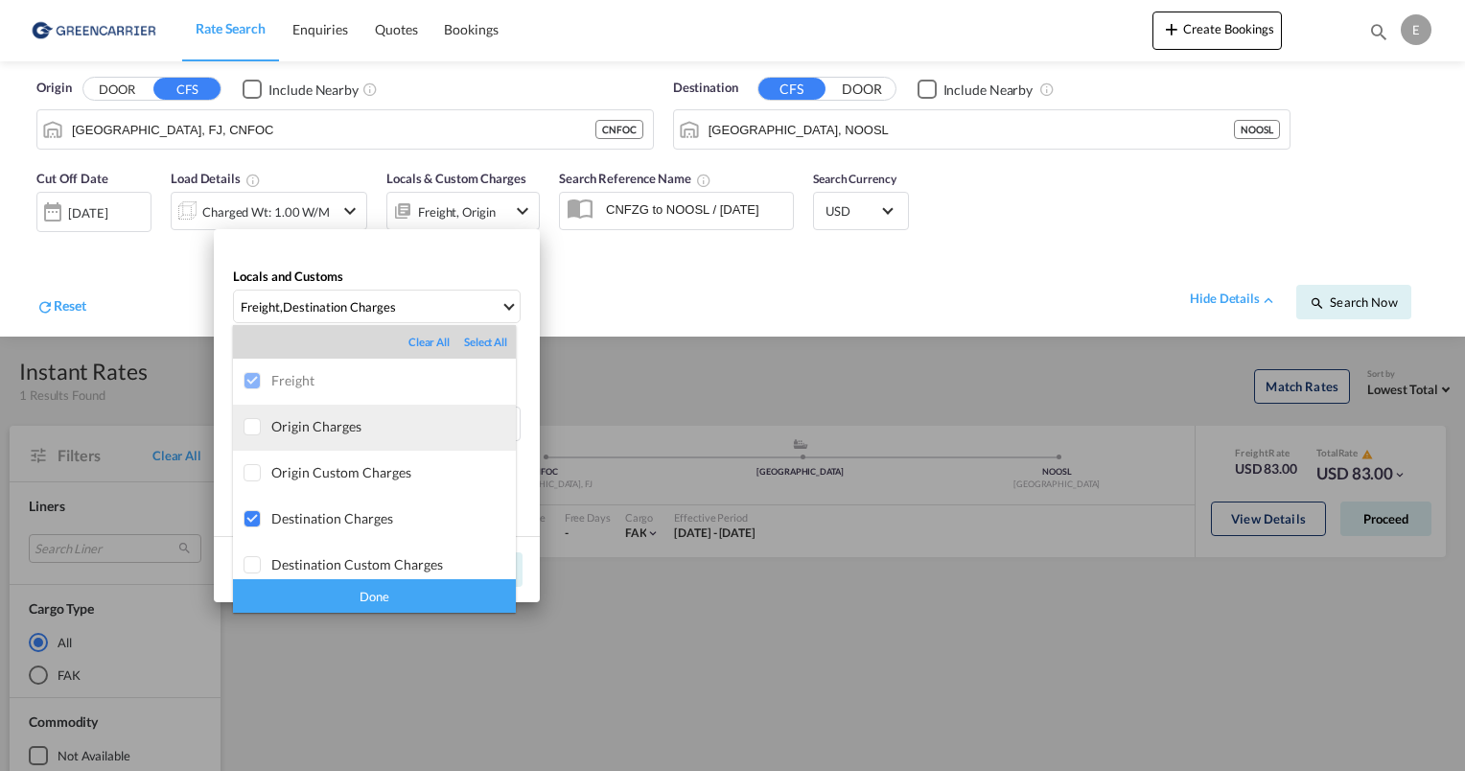
scroll to position [9, 0]
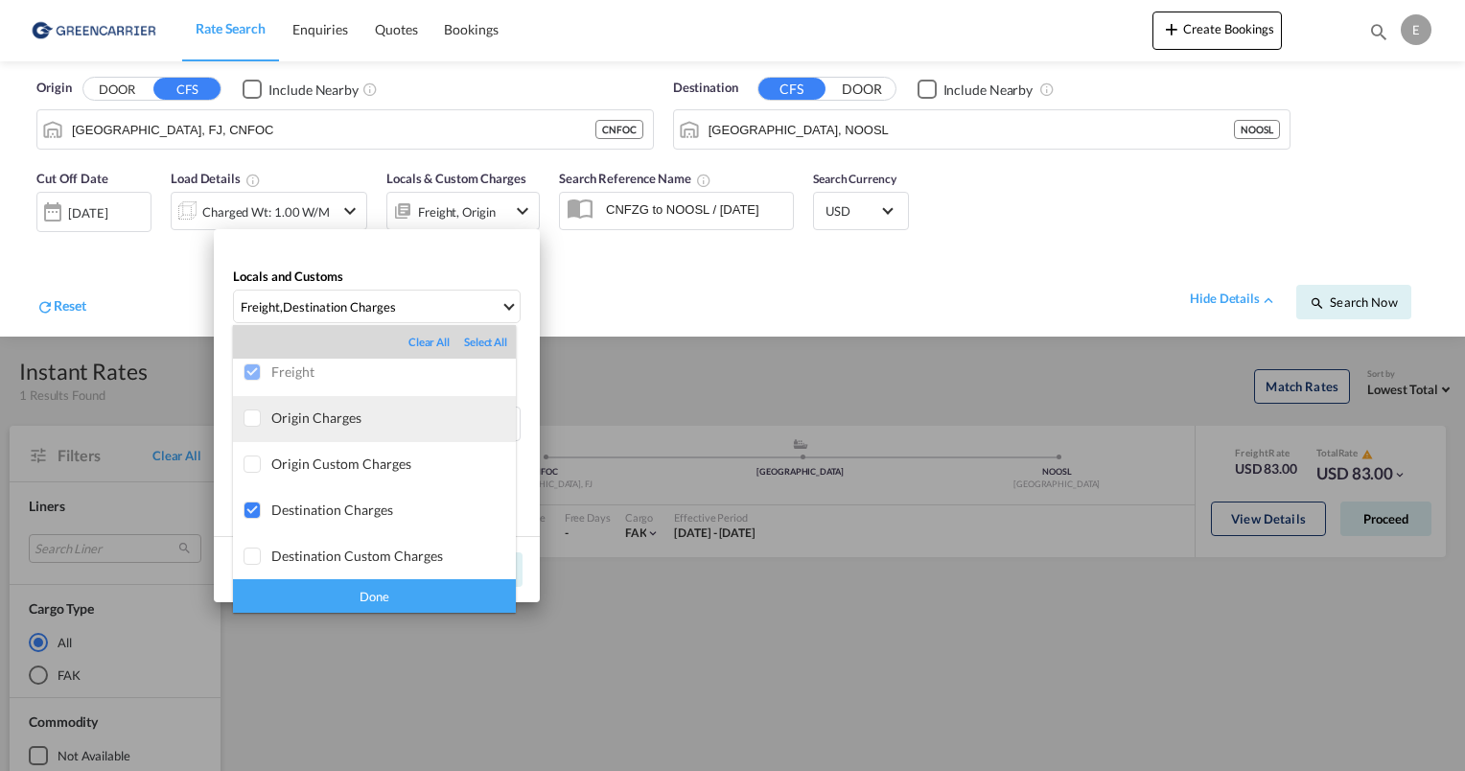
click at [254, 422] on div at bounding box center [253, 418] width 19 height 19
click at [379, 598] on div "Done" at bounding box center [374, 596] width 283 height 34
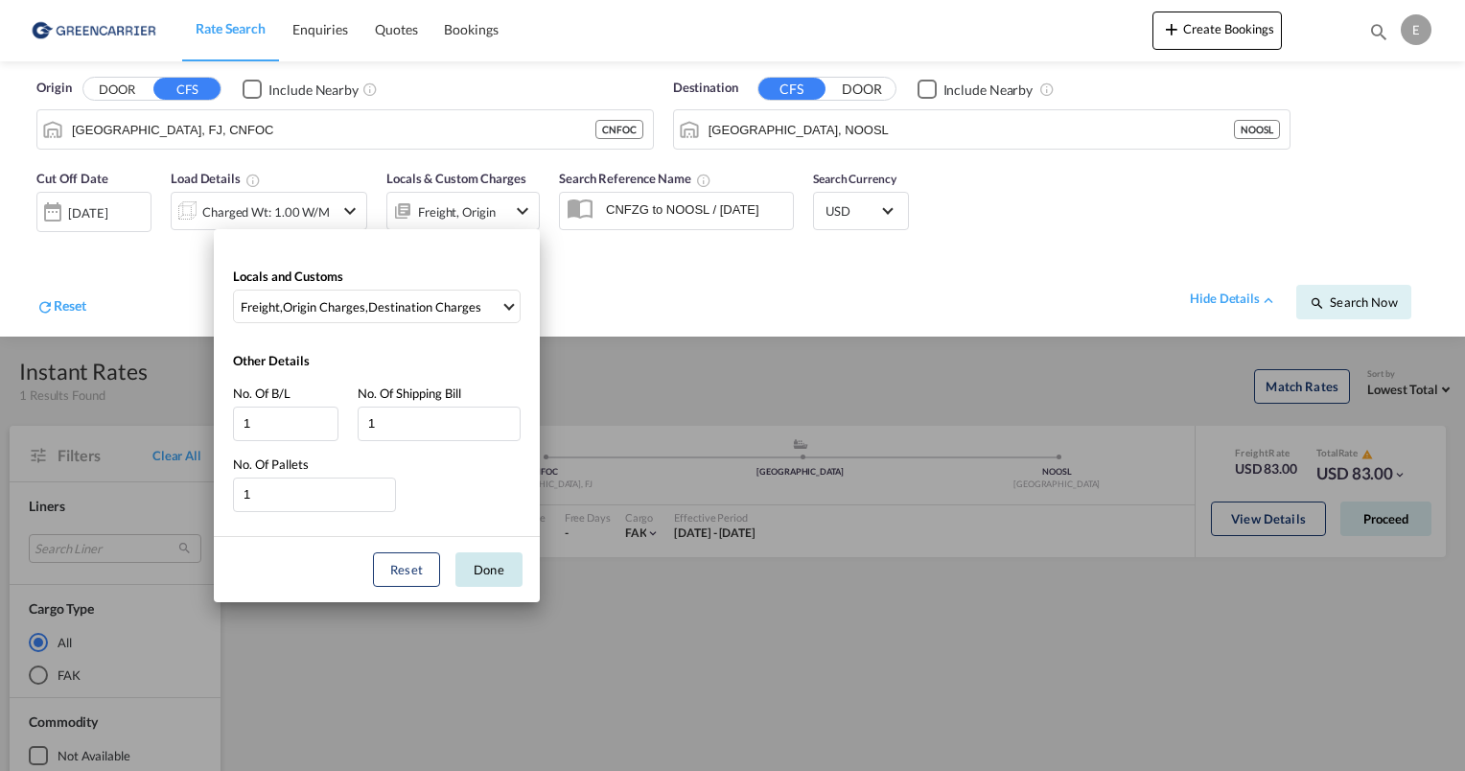
click at [487, 570] on button "Done" at bounding box center [488, 569] width 67 height 35
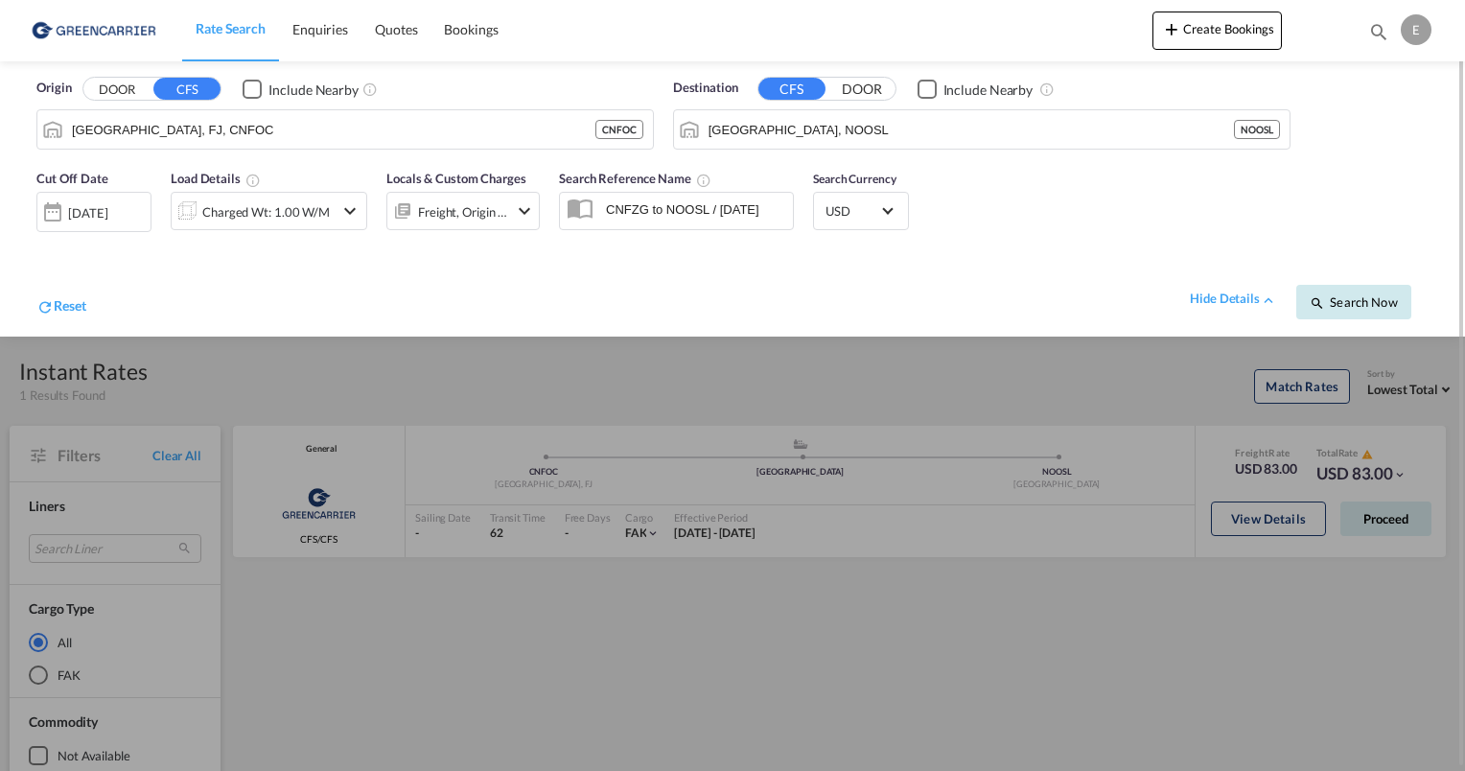
click at [1375, 311] on button "Search Now" at bounding box center [1353, 302] width 115 height 35
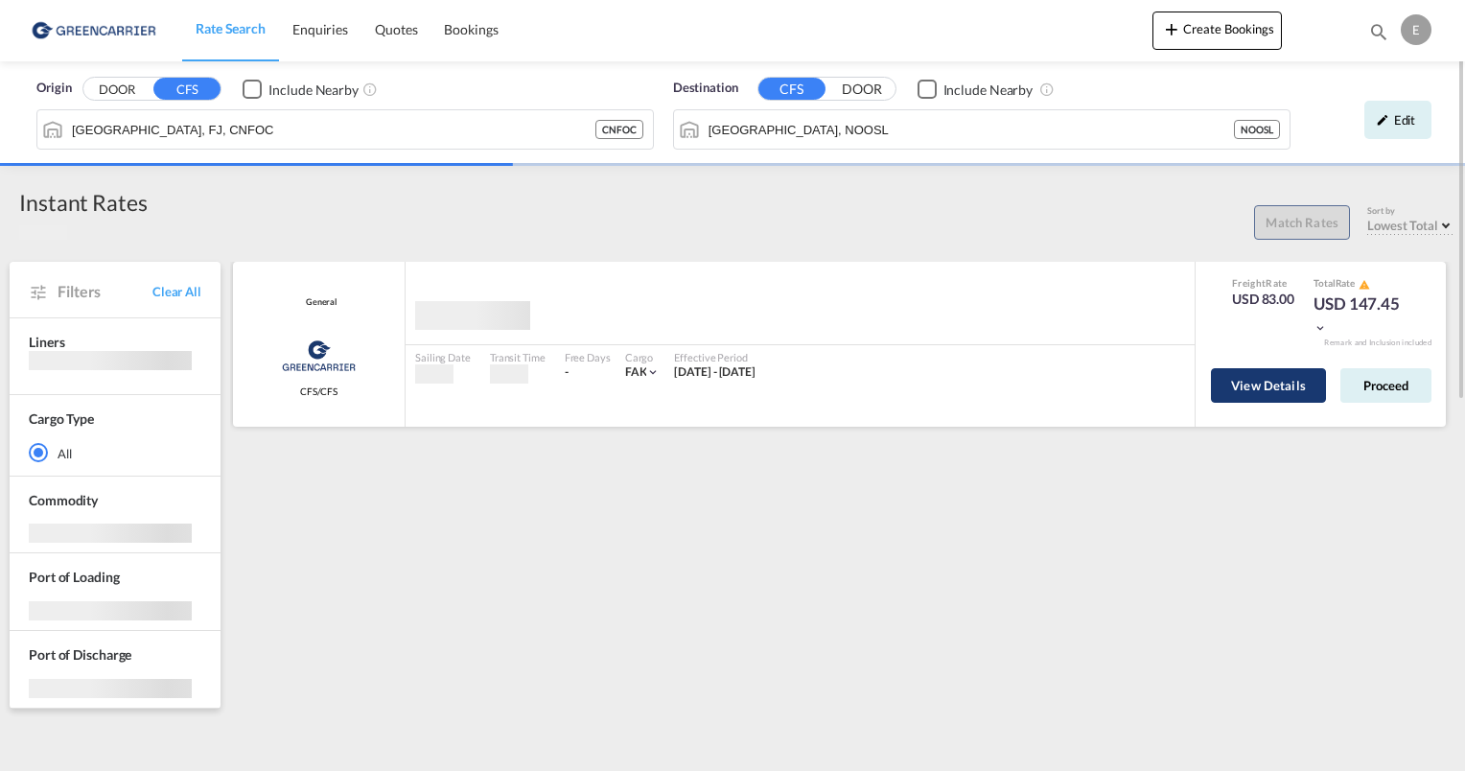
click at [1255, 383] on button "View Details" at bounding box center [1268, 385] width 115 height 35
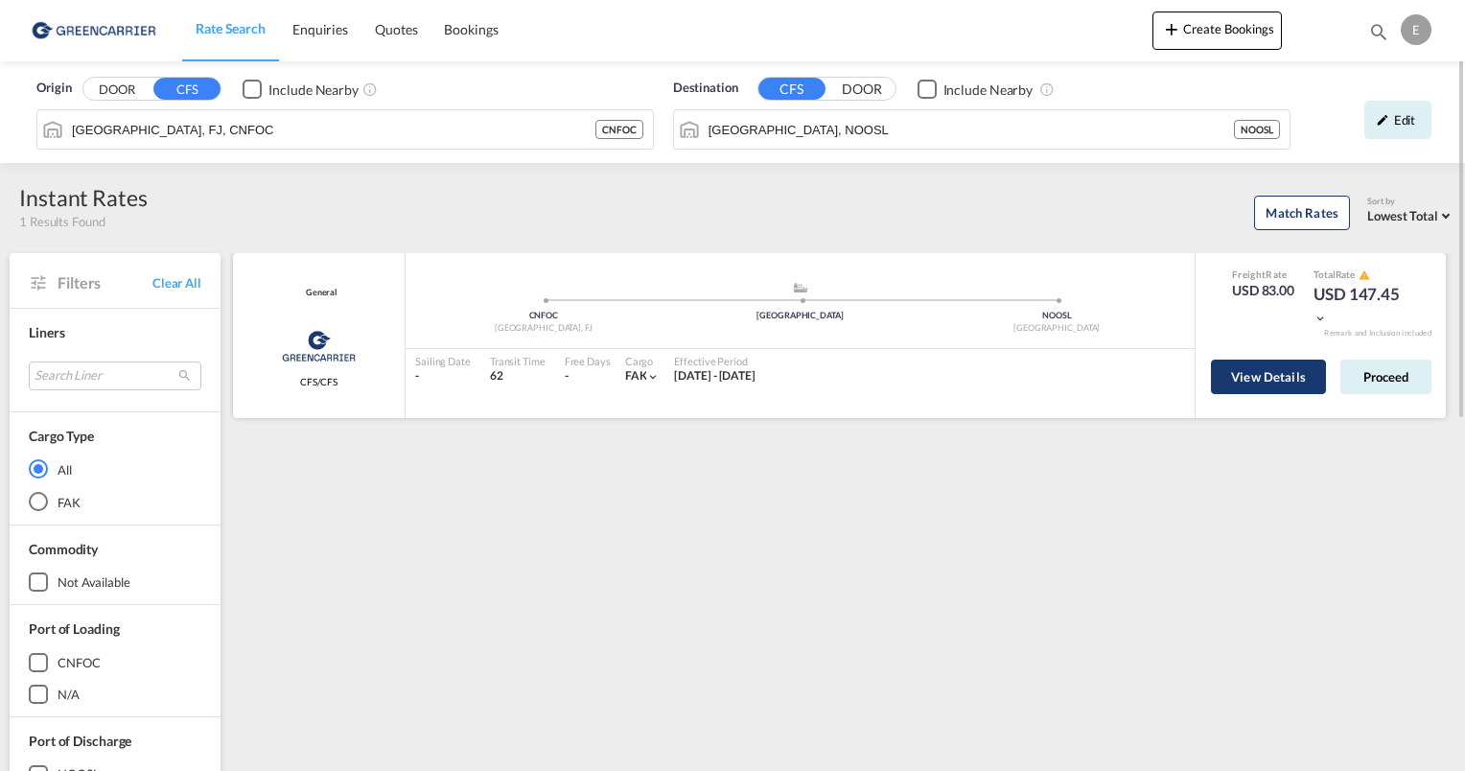
click at [1296, 380] on button "View Details" at bounding box center [1268, 377] width 115 height 35
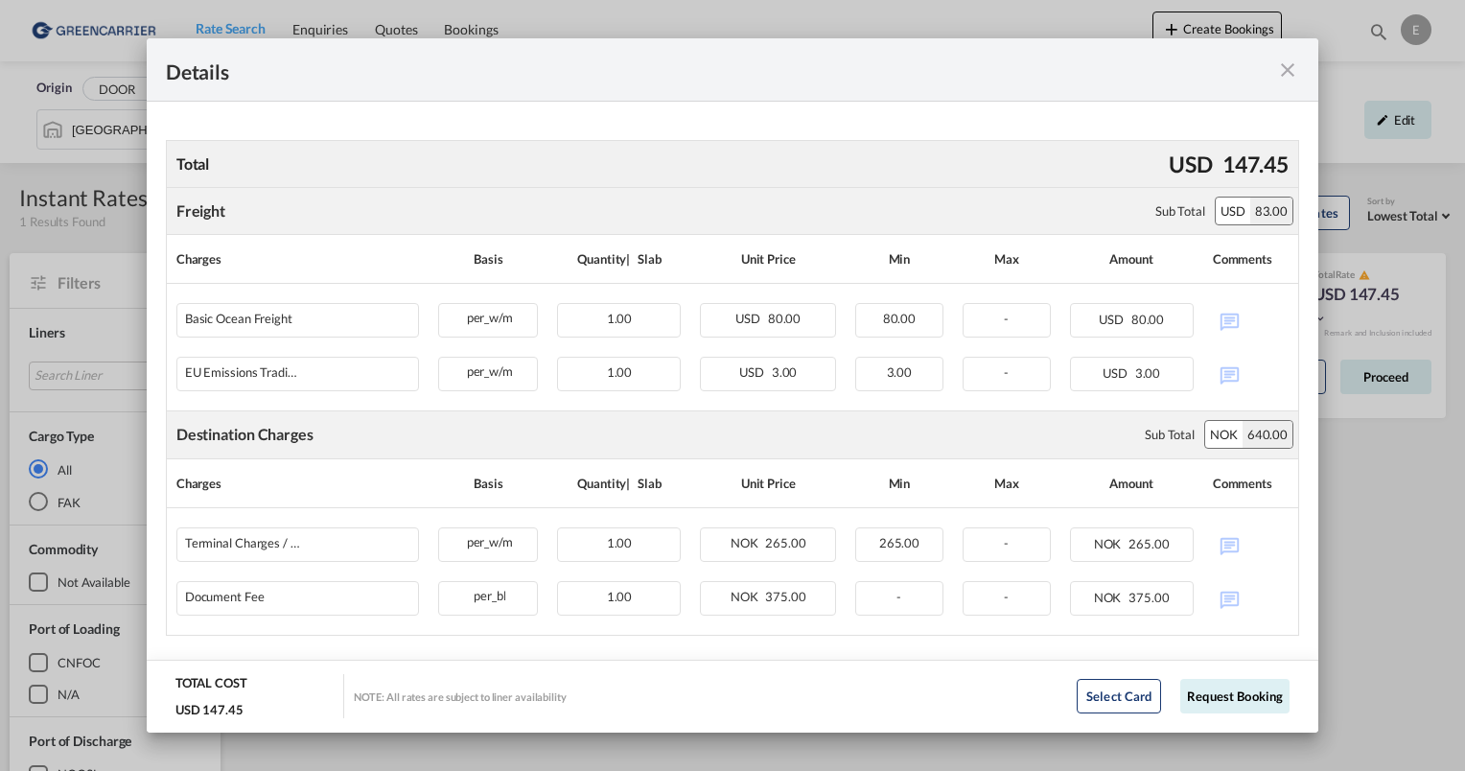
scroll to position [325, 0]
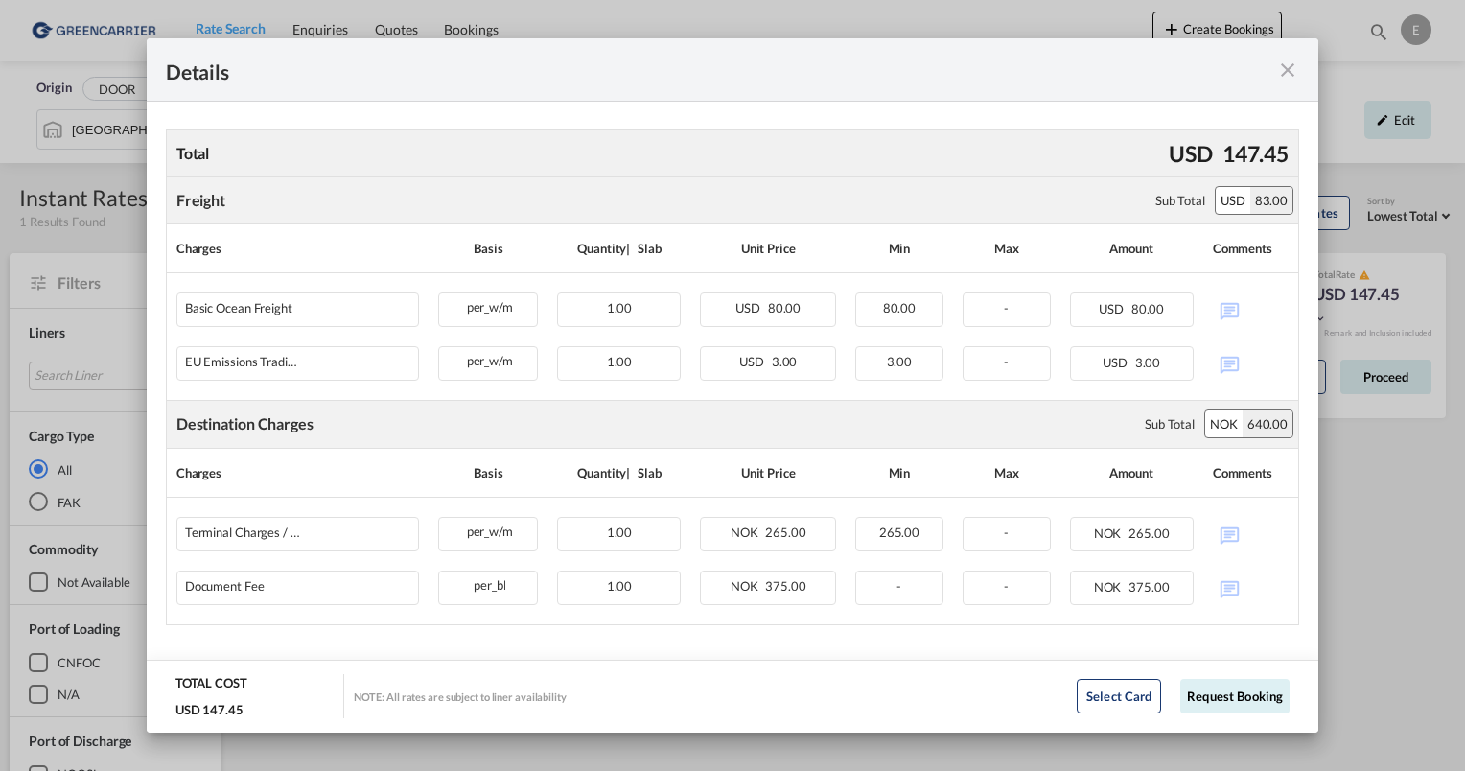
click at [1286, 77] on md-icon "icon-close fg-AAA8AD m-0 cursor" at bounding box center [1287, 69] width 23 height 23
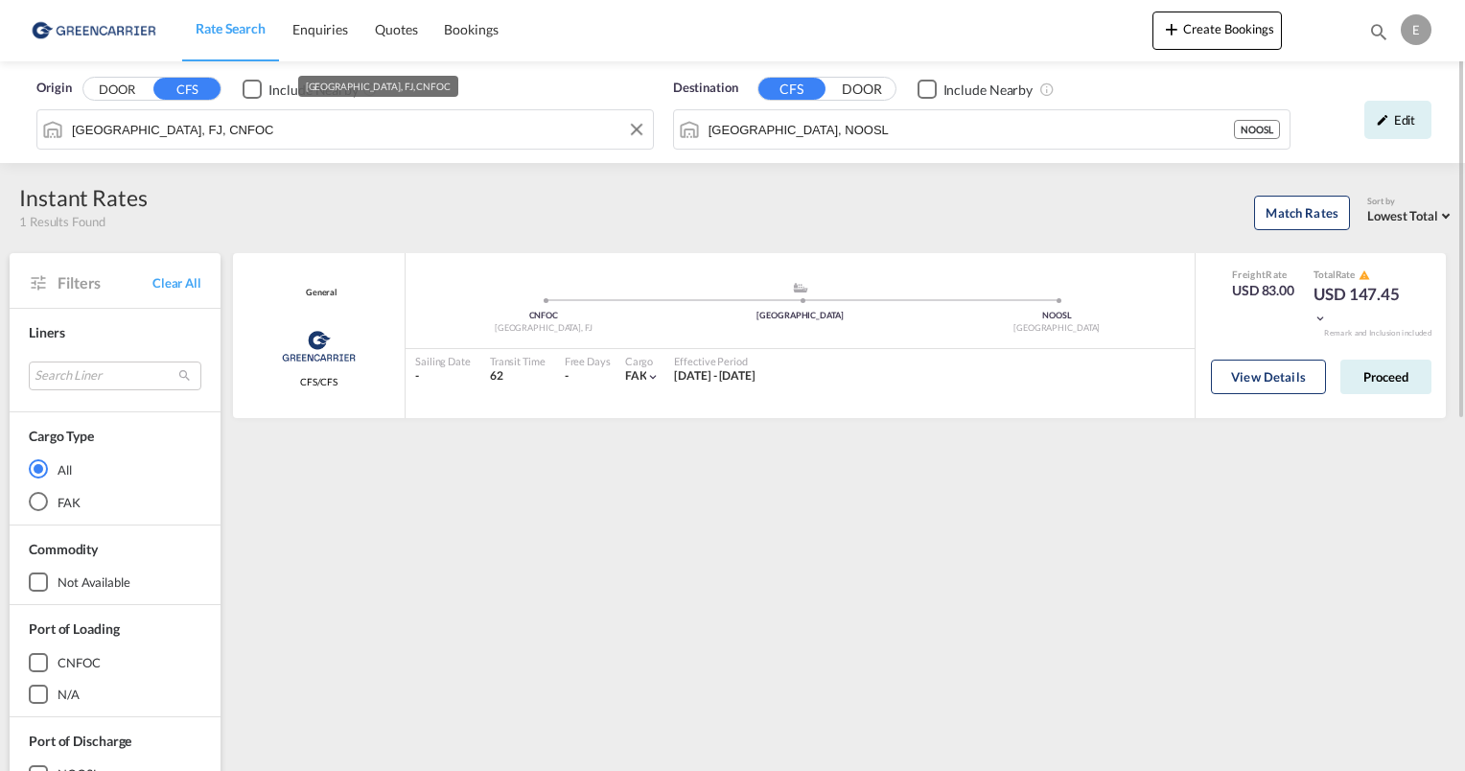
click at [373, 133] on input "[GEOGRAPHIC_DATA], FJ, CNFOC" at bounding box center [357, 129] width 571 height 29
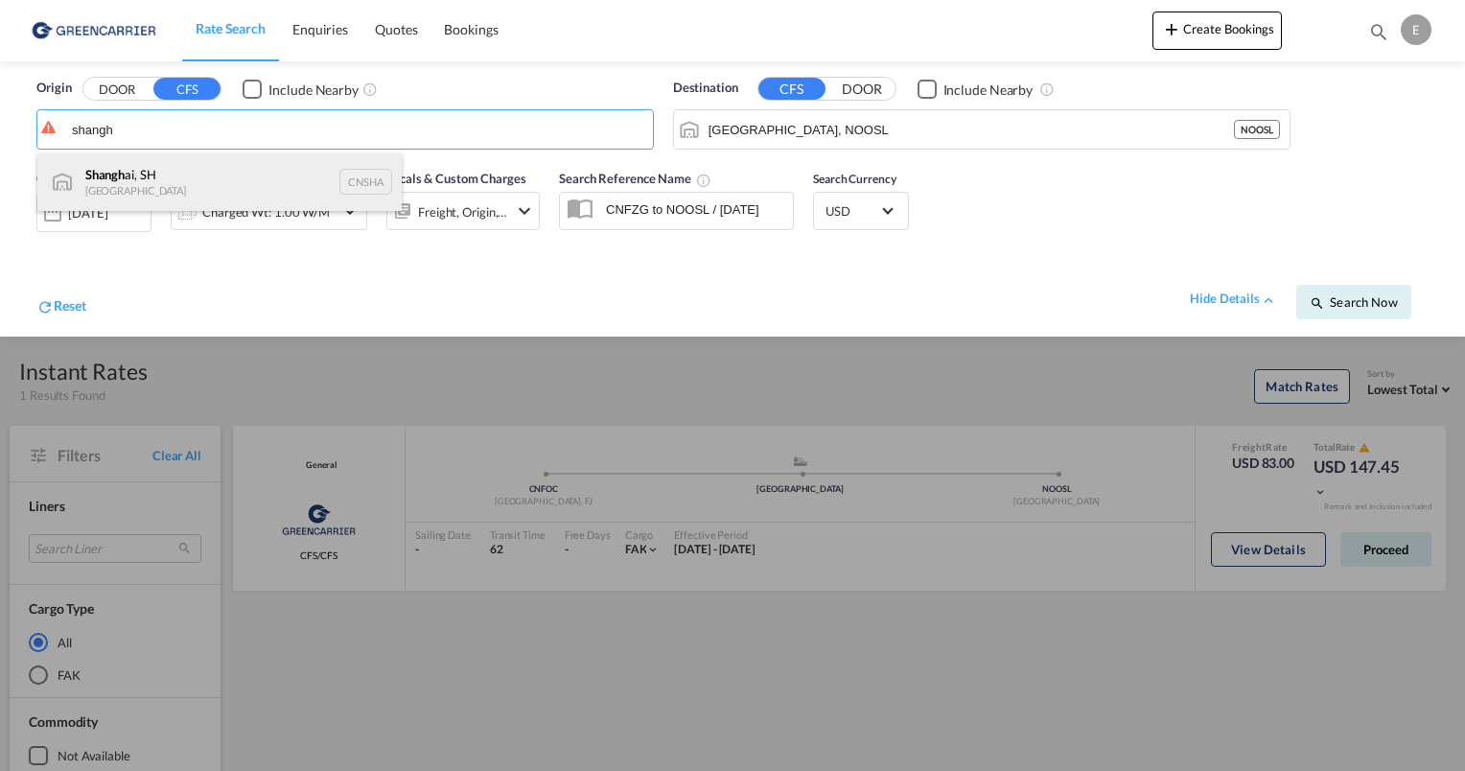
click at [222, 187] on div "Shangh ai, SH China CNSHA" at bounding box center [219, 182] width 364 height 58
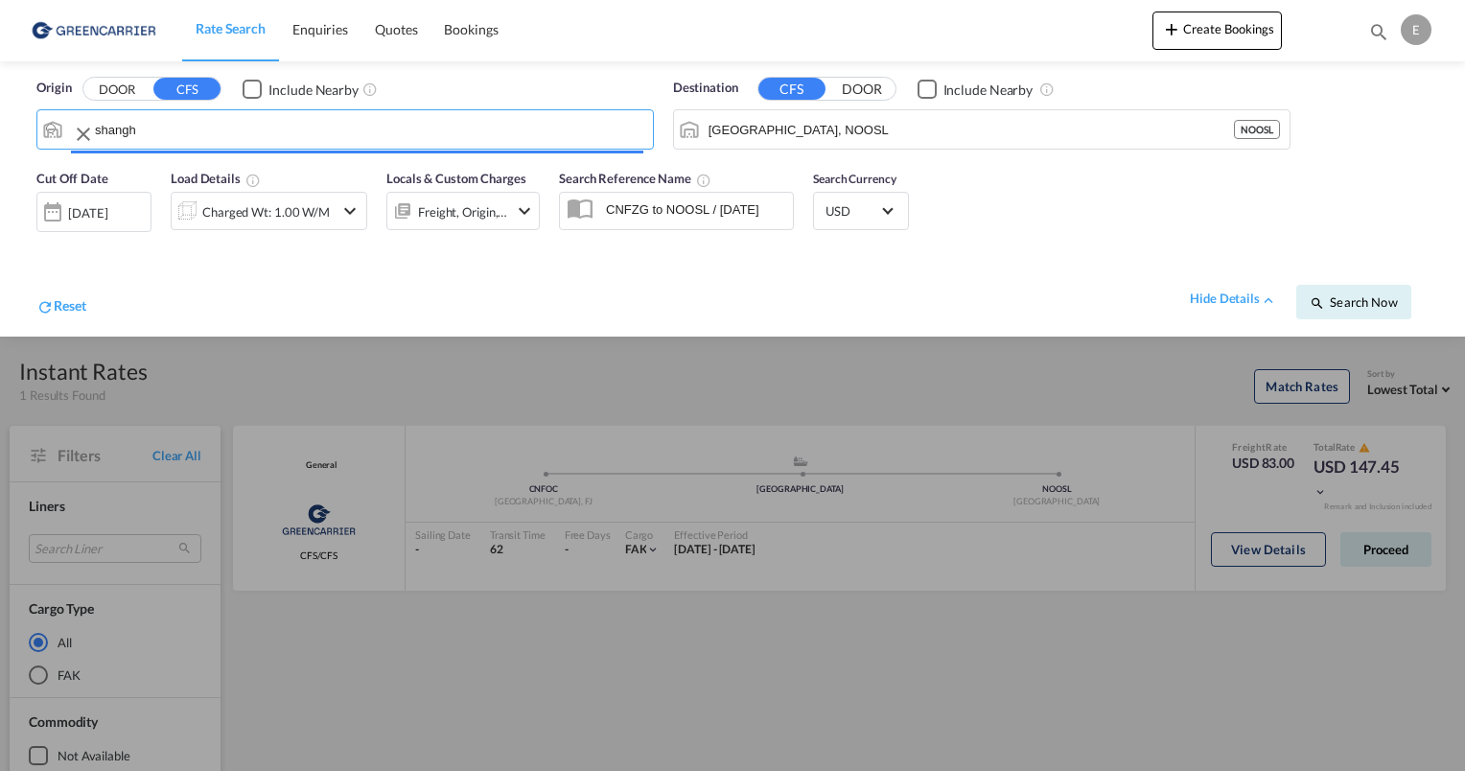
type input "[GEOGRAPHIC_DATA], SH, CNSHA"
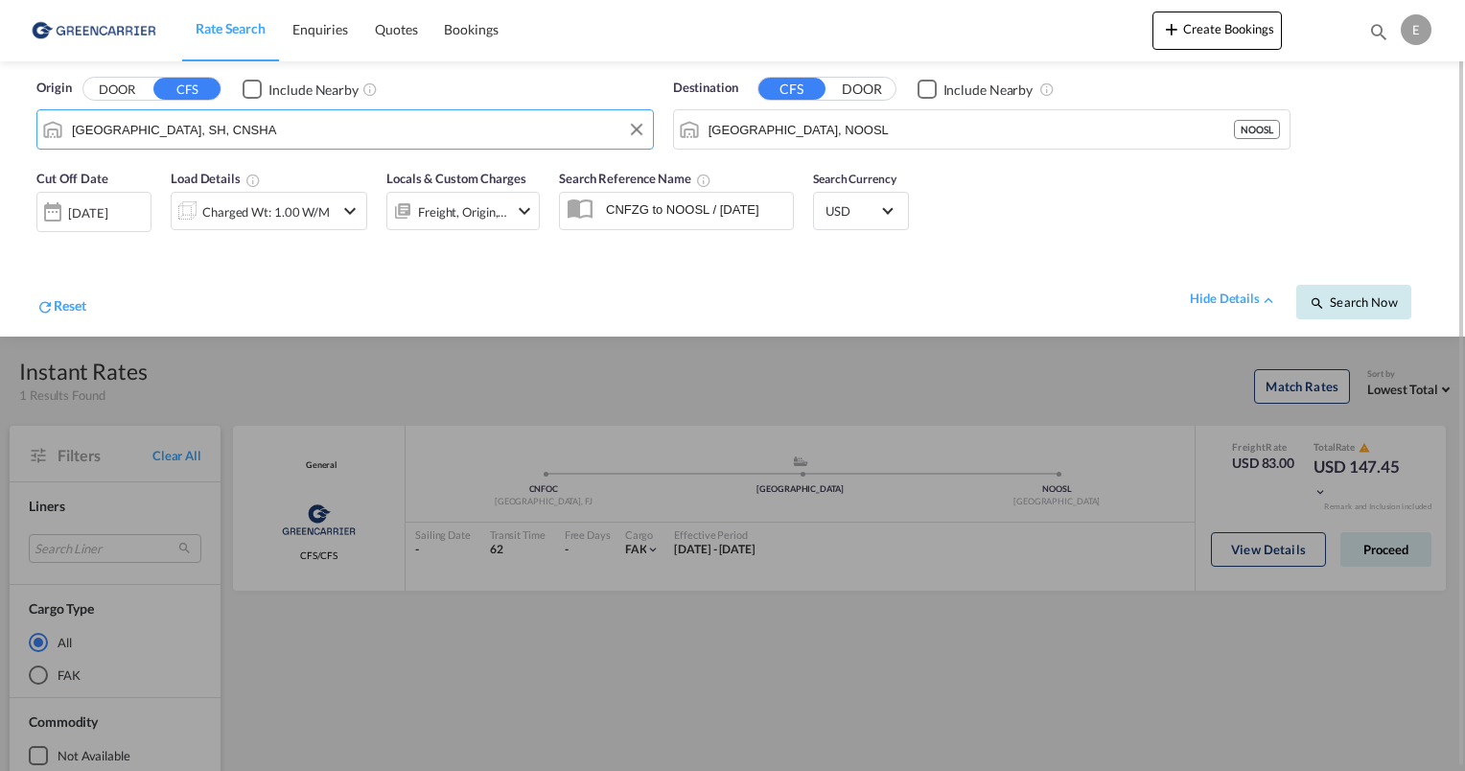
click at [1326, 295] on span "Search Now" at bounding box center [1353, 301] width 87 height 15
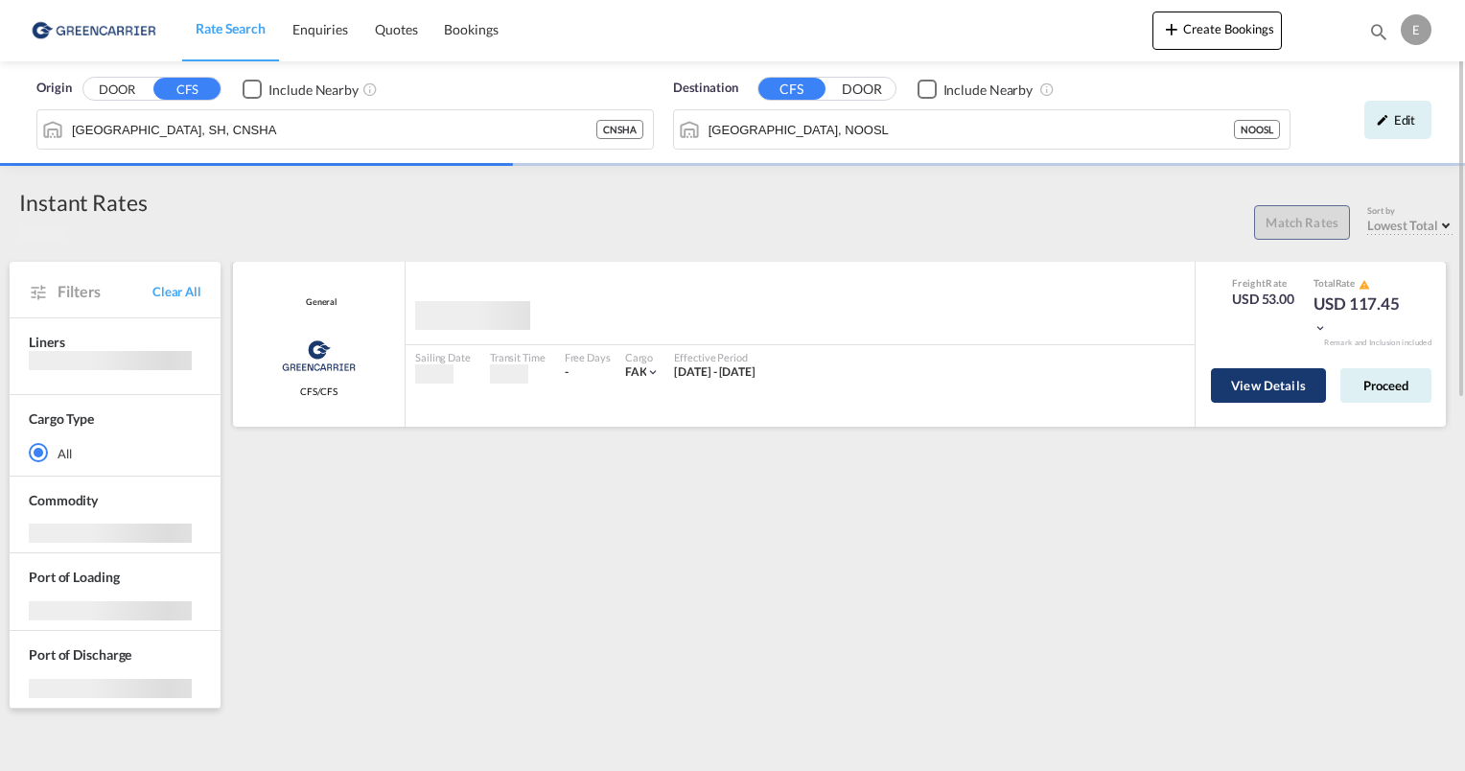
click at [1275, 392] on button "View Details" at bounding box center [1268, 385] width 115 height 35
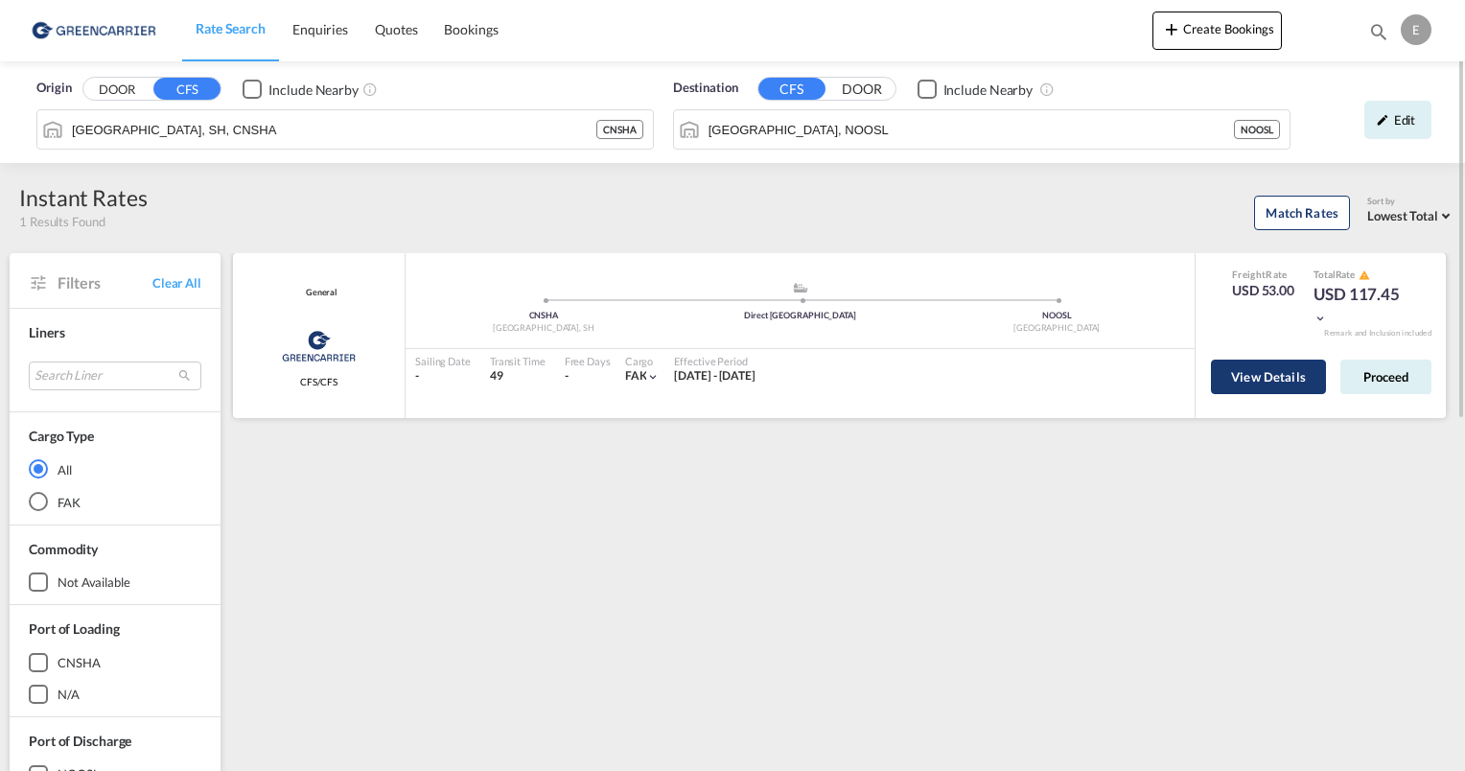
click at [1276, 364] on button "View Details" at bounding box center [1268, 377] width 115 height 35
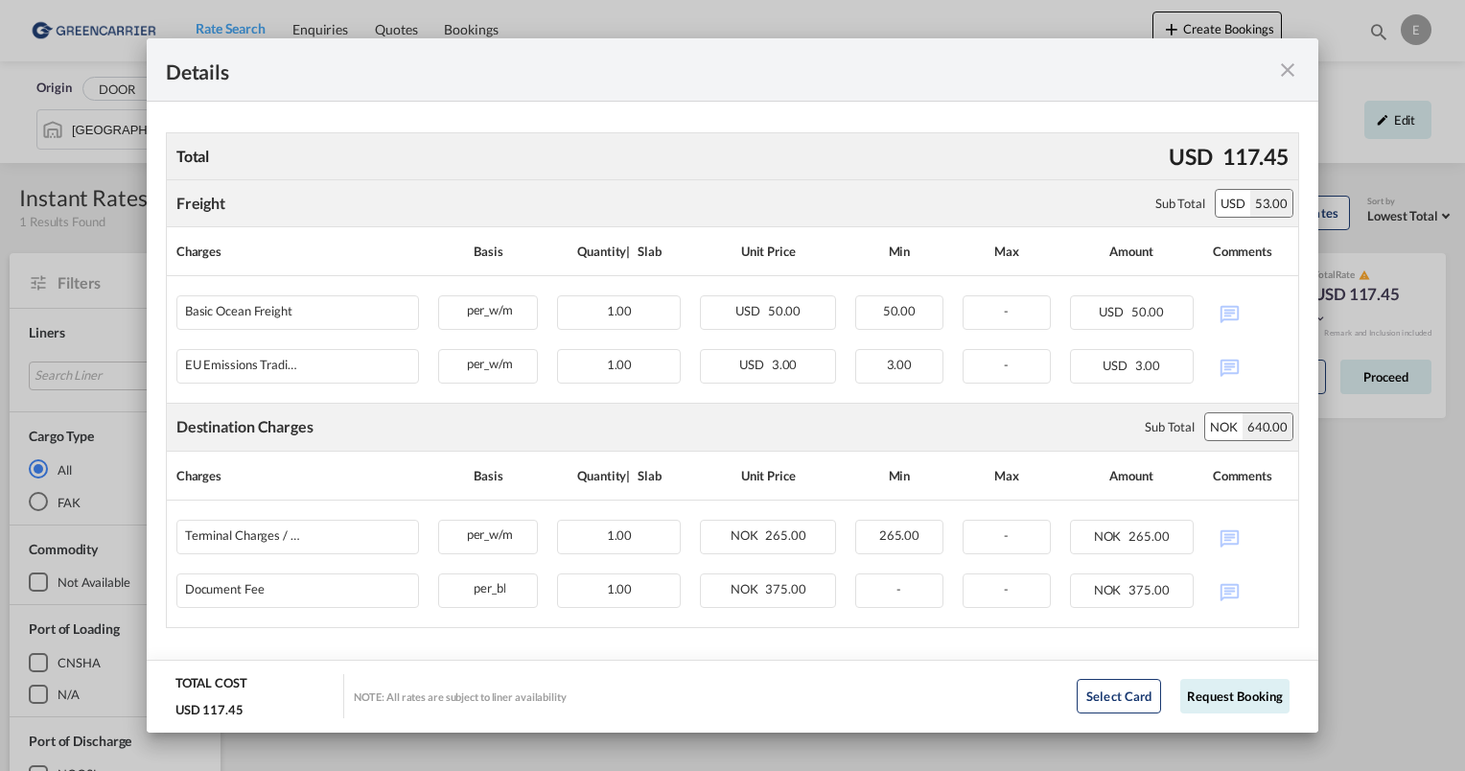
scroll to position [325, 0]
click at [1284, 77] on md-icon "icon-close fg-AAA8AD m-0 cursor" at bounding box center [1287, 69] width 23 height 23
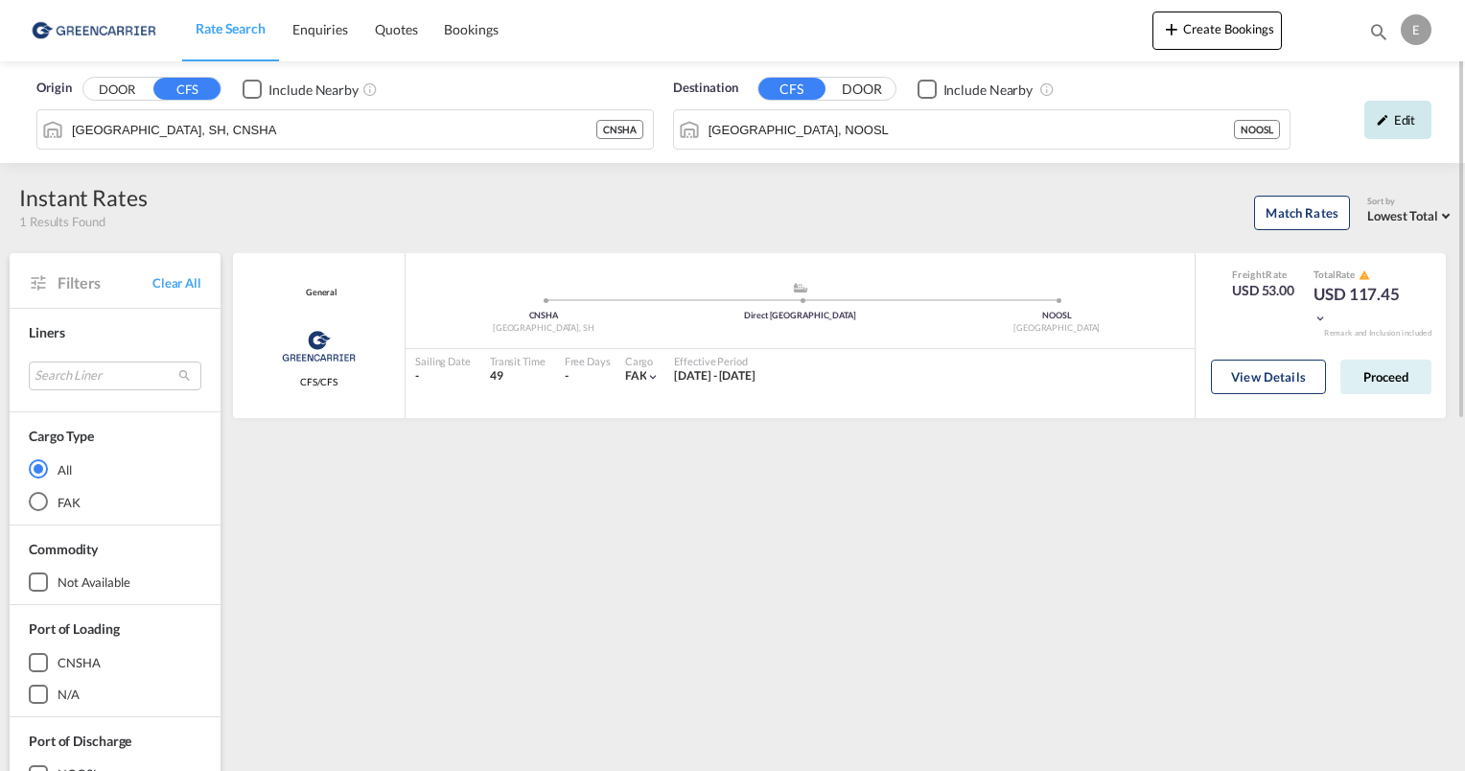
click at [1384, 117] on md-icon "icon-pencil" at bounding box center [1382, 119] width 13 height 13
